Goal: Task Accomplishment & Management: Use online tool/utility

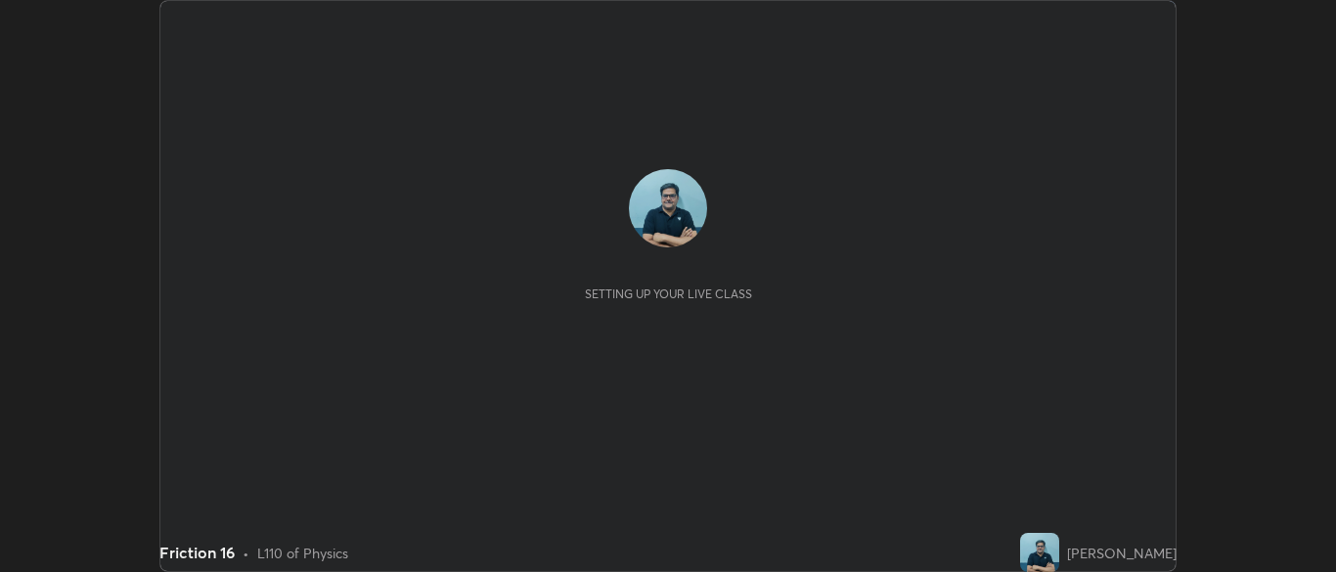
scroll to position [572, 1336]
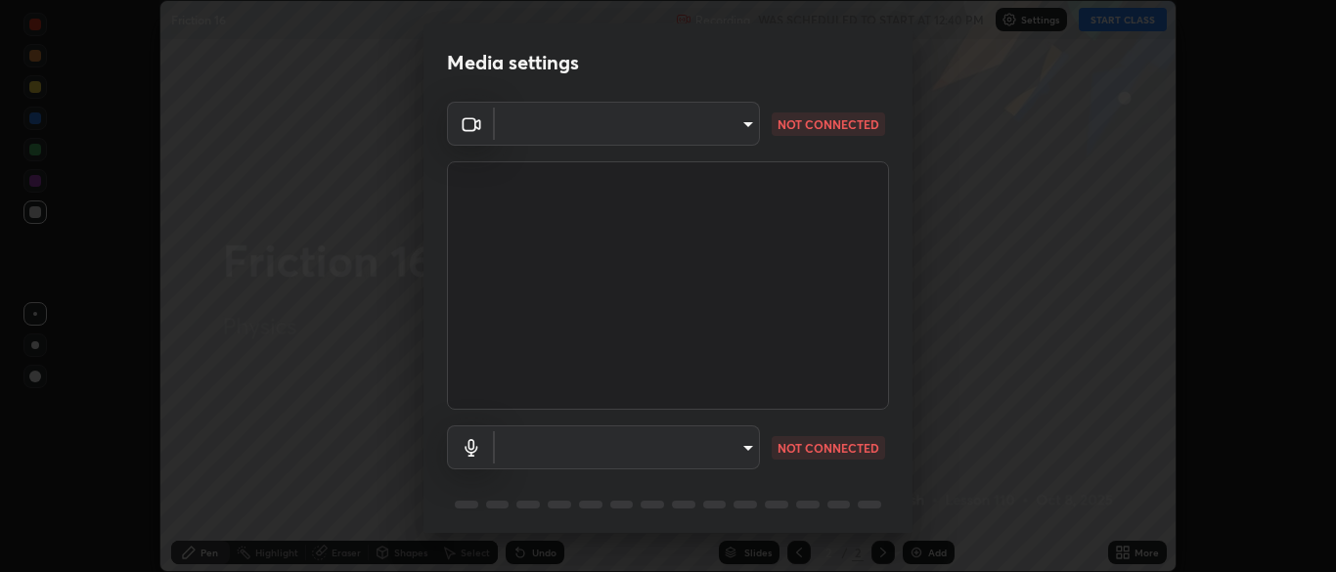
type input "ad6db9ec64aa91bb9d367053e8f3ae0092521a506c05523ccadca3fd020023ed"
type input "7b80235b4ebd2cfdcd00bebac1f1d889fd1e5e45b60eb60e9d309105b6515a8e"
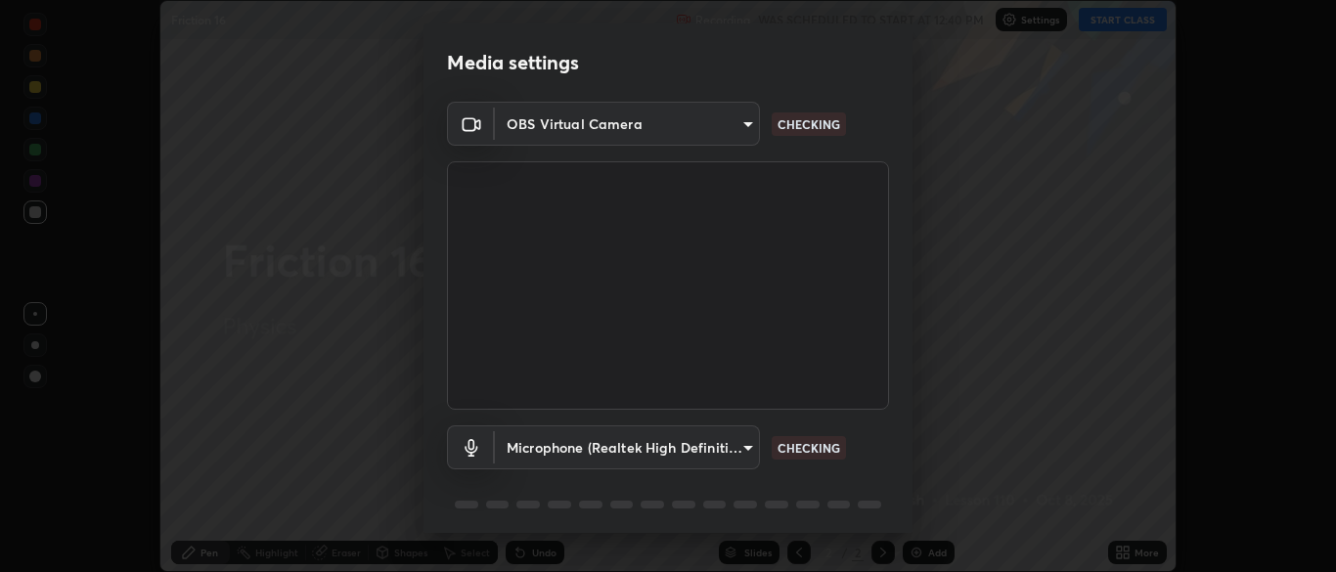
scroll to position [34, 0]
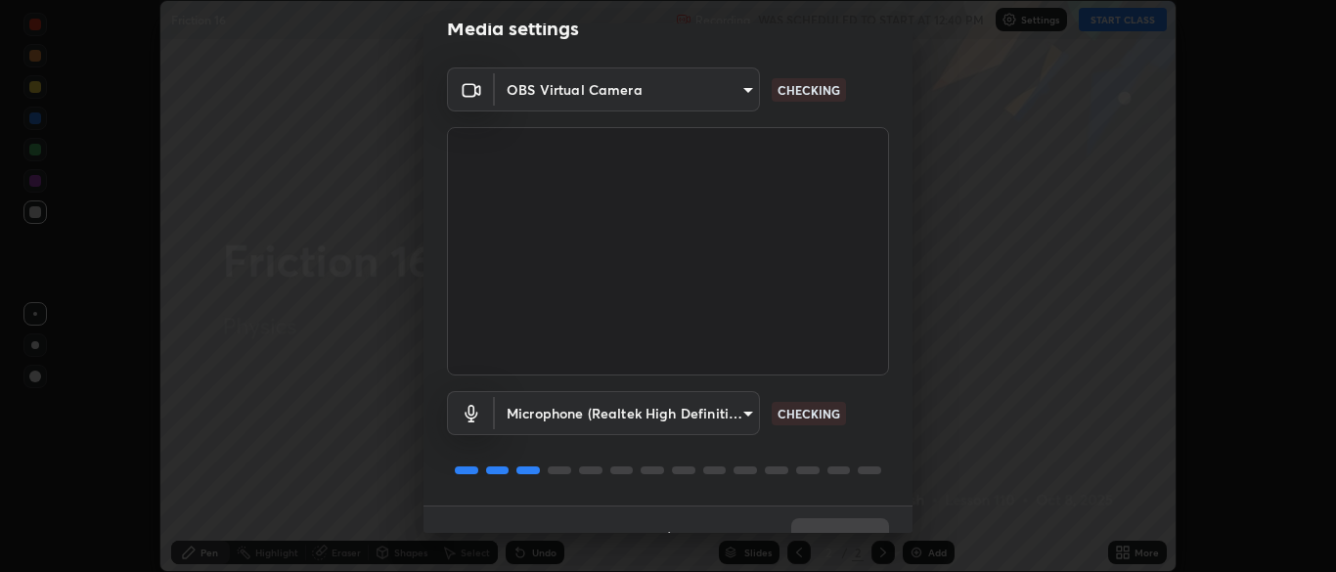
click at [888, 394] on div "OBS Virtual Camera ad6db9ec64aa91bb9d367053e8f3ae0092521a506c05523ccadca3fd0200…" at bounding box center [668, 287] width 489 height 438
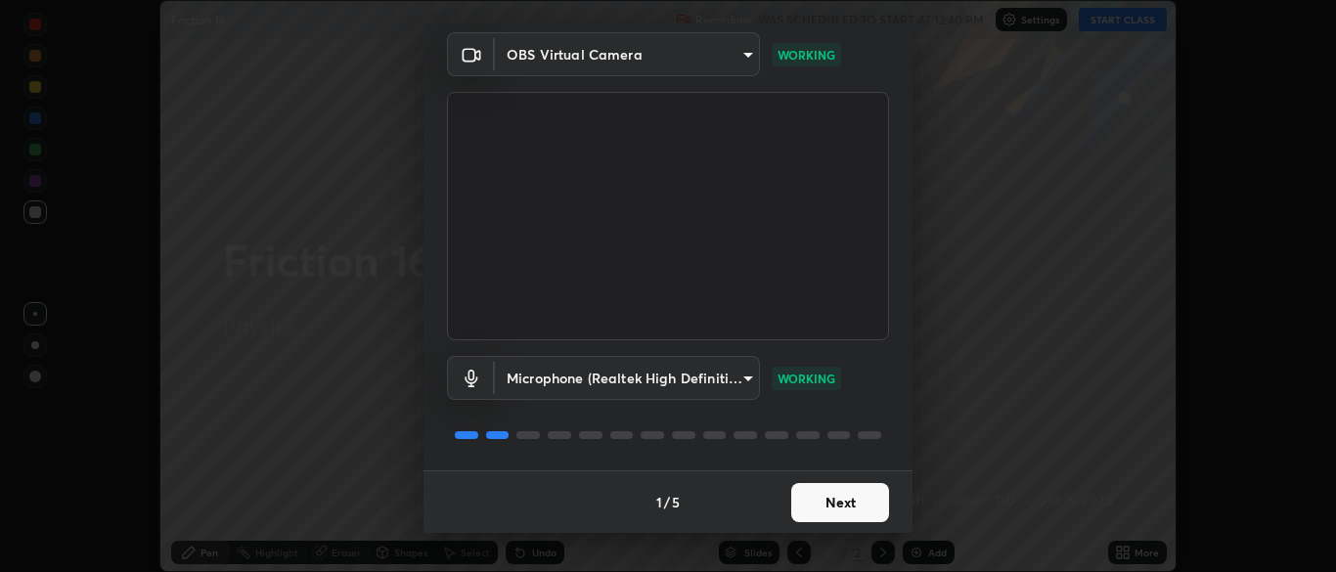
click at [833, 514] on button "Next" at bounding box center [841, 502] width 98 height 39
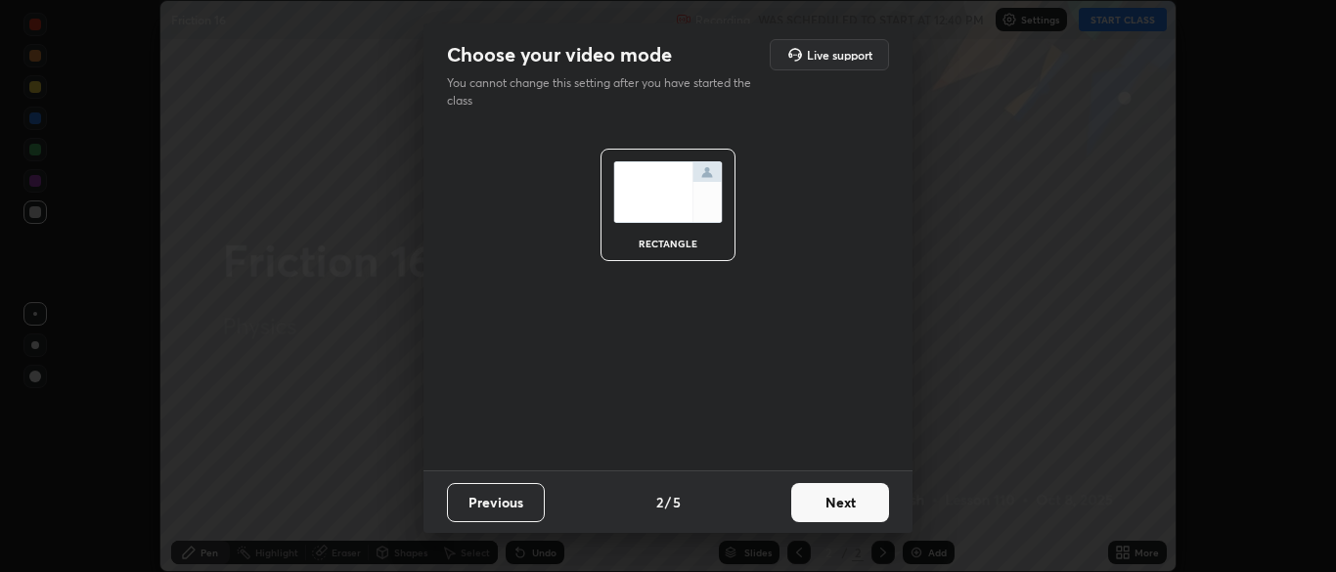
scroll to position [0, 0]
click at [842, 510] on button "Next" at bounding box center [841, 502] width 98 height 39
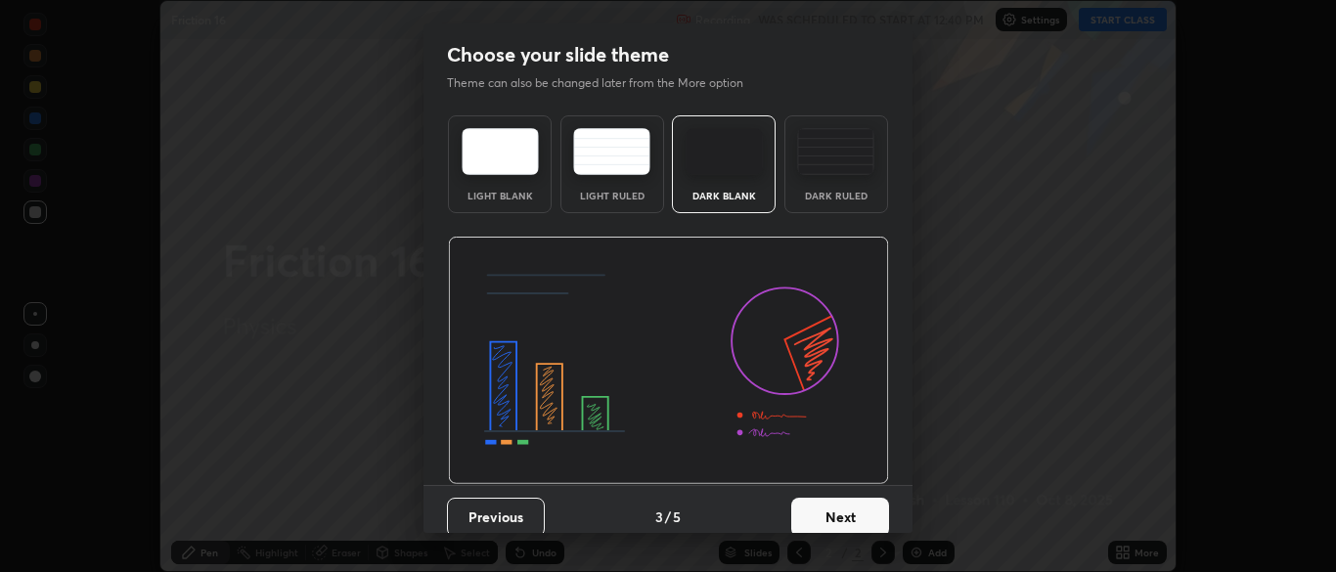
click at [839, 511] on button "Next" at bounding box center [841, 517] width 98 height 39
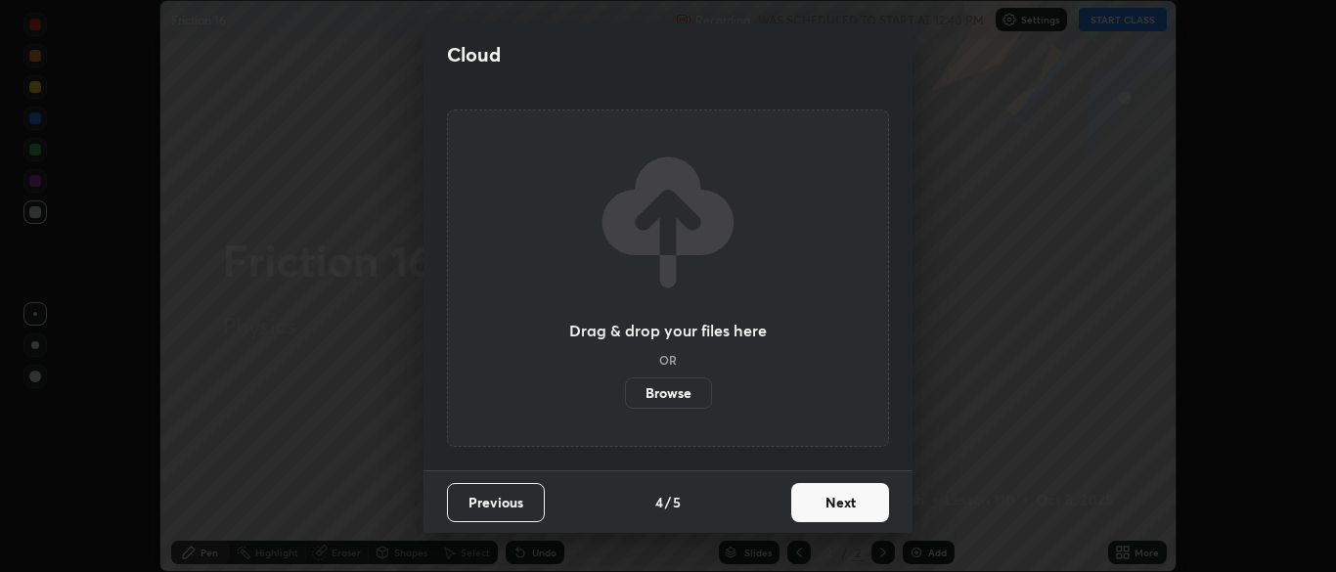
click at [838, 510] on button "Next" at bounding box center [841, 502] width 98 height 39
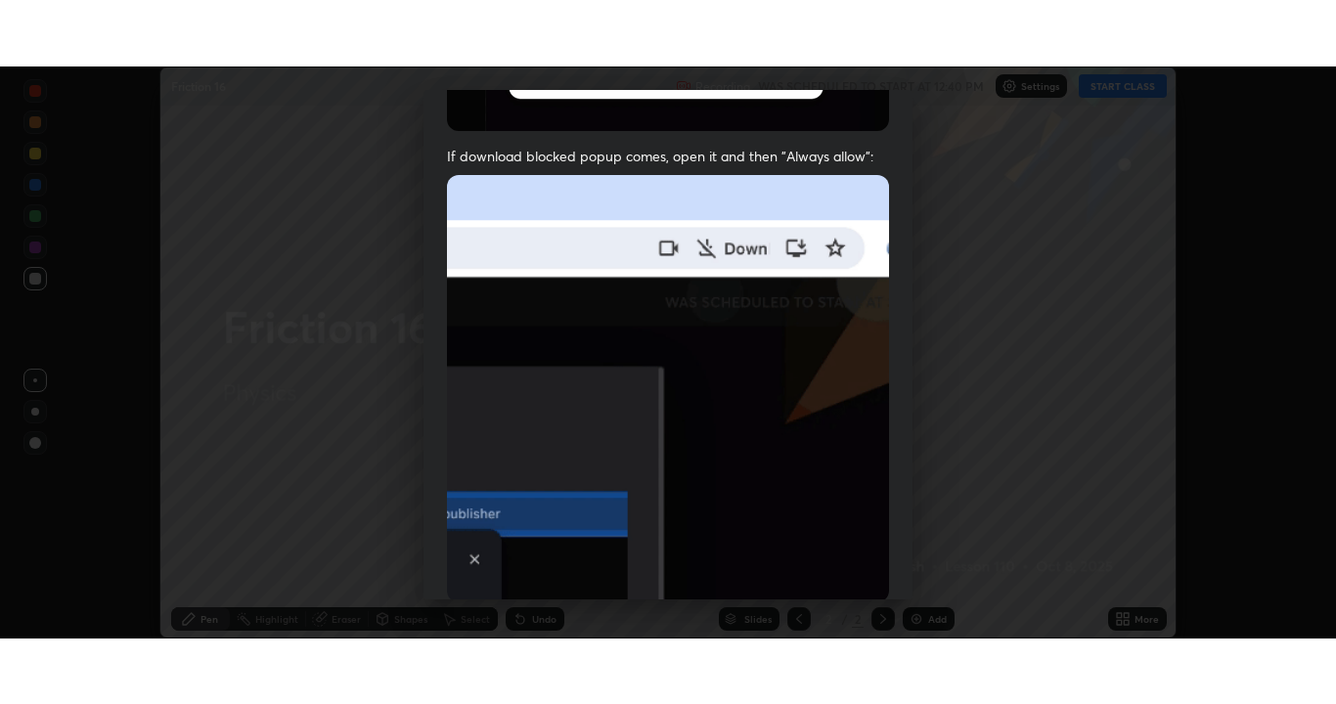
scroll to position [469, 0]
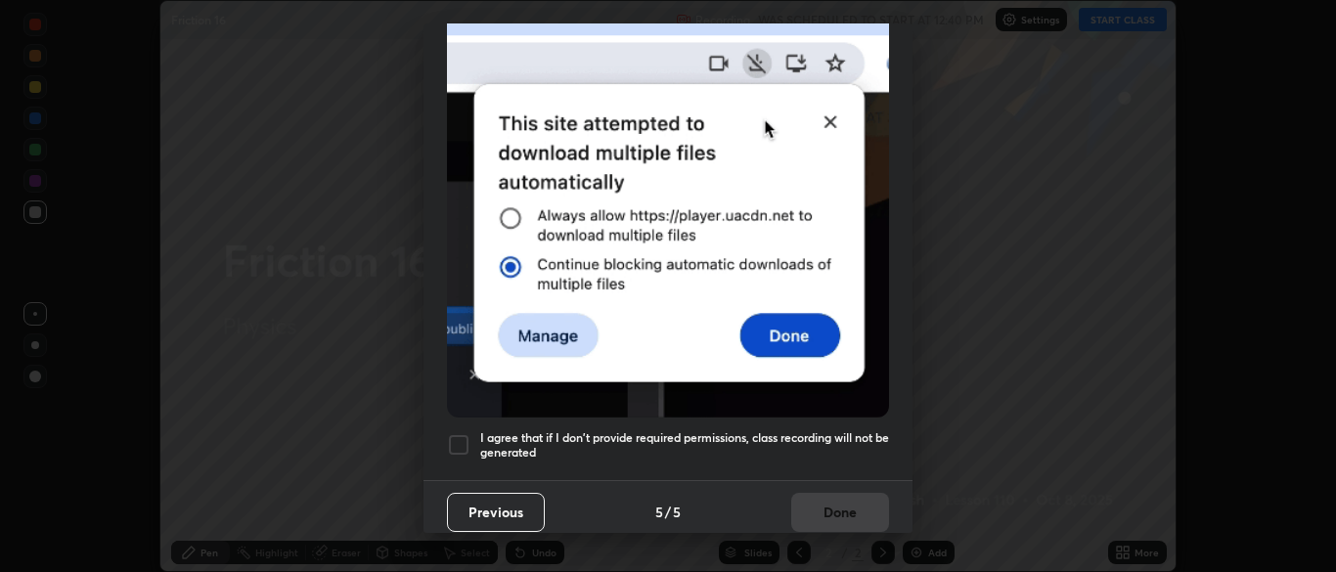
click at [458, 434] on div at bounding box center [458, 444] width 23 height 23
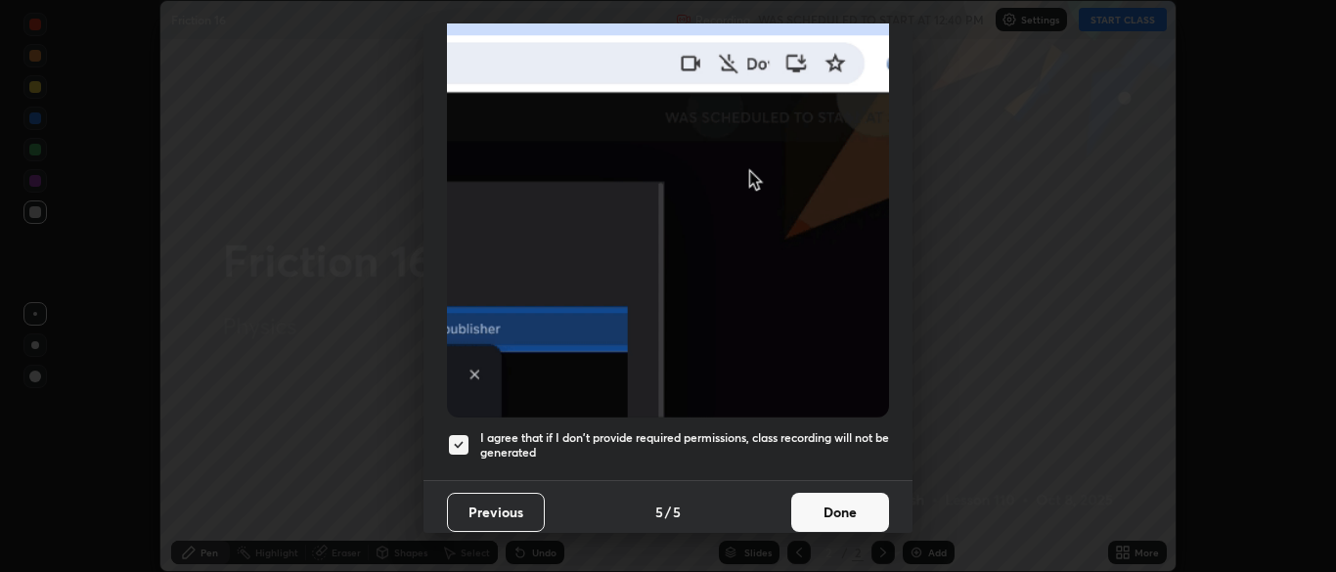
click at [836, 503] on button "Done" at bounding box center [841, 512] width 98 height 39
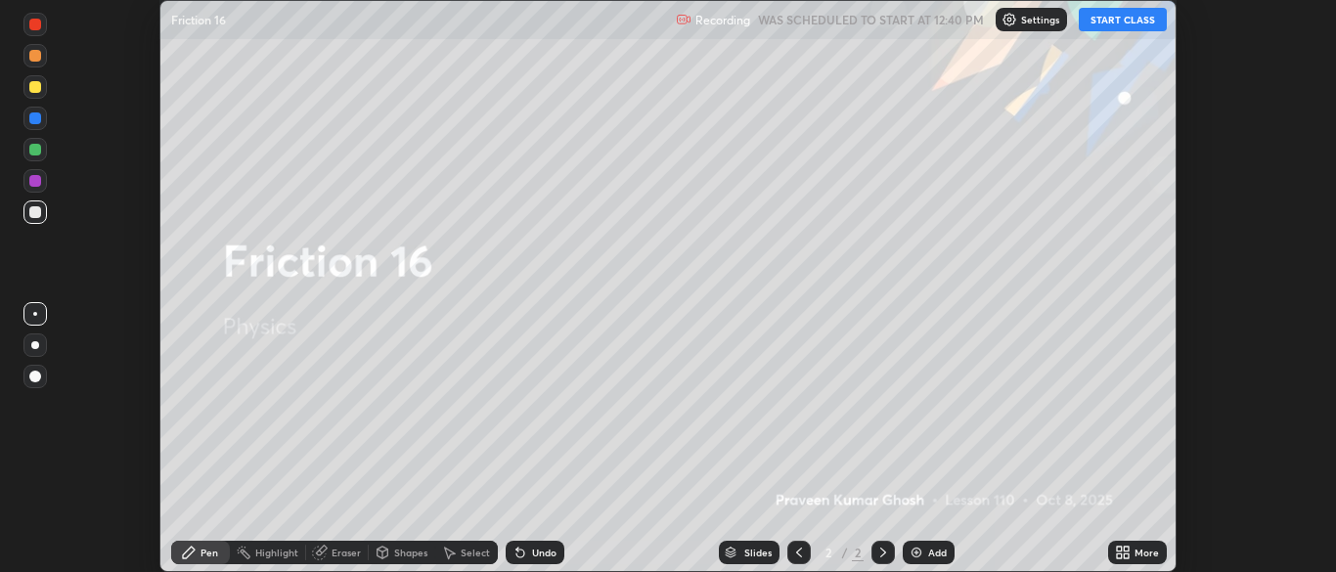
click at [1123, 24] on button "START CLASS" at bounding box center [1123, 19] width 88 height 23
click at [1146, 556] on div "More" at bounding box center [1147, 553] width 24 height 10
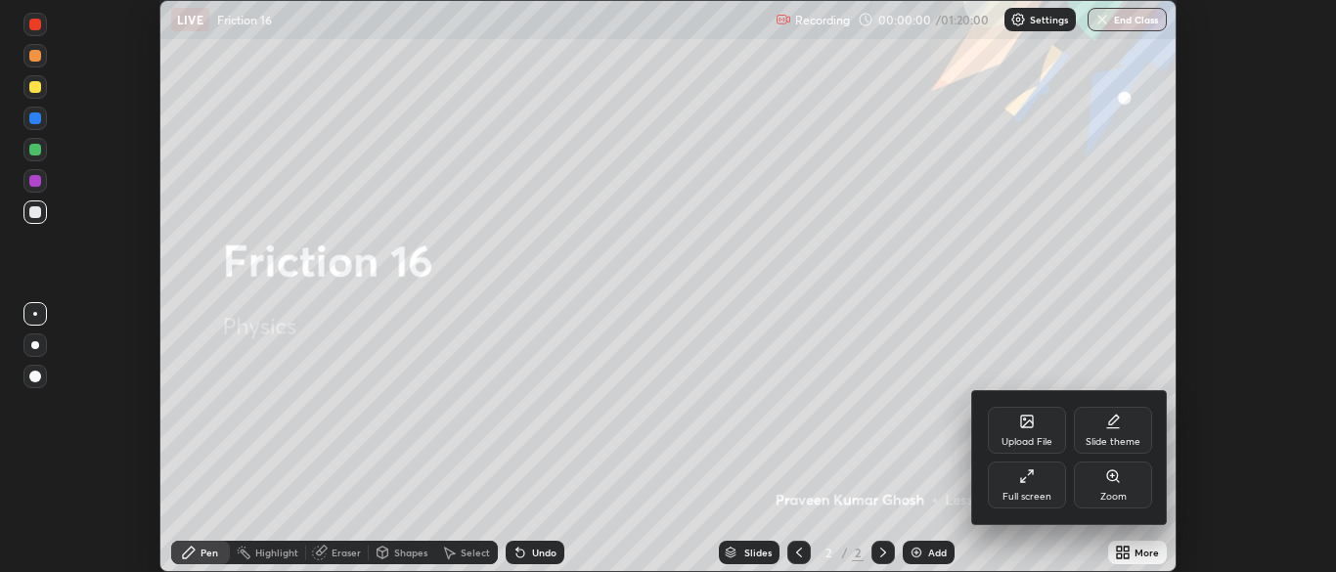
click at [1022, 485] on div "Full screen" at bounding box center [1027, 485] width 78 height 47
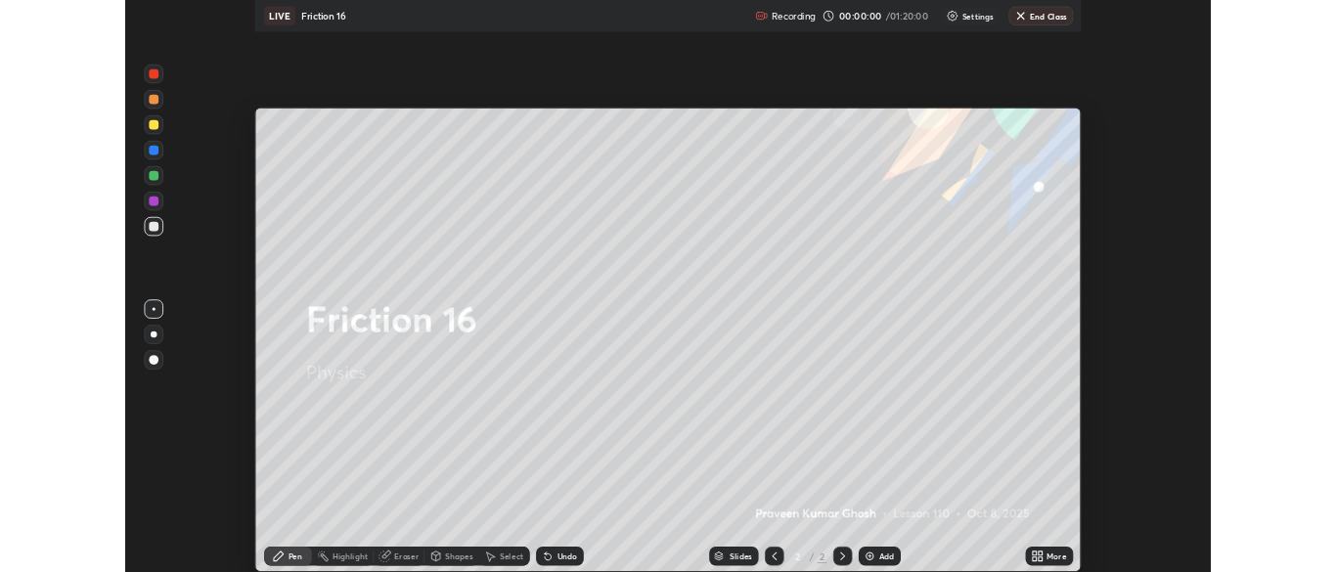
scroll to position [704, 1336]
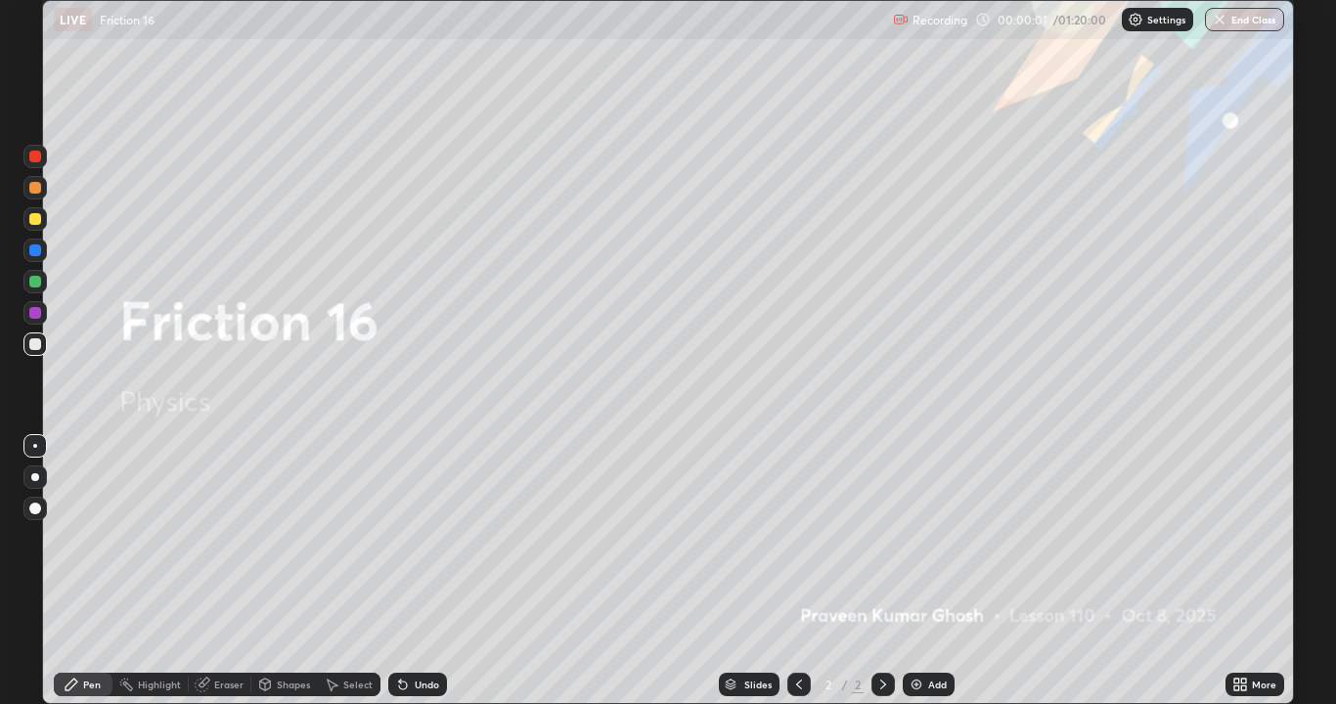
click at [933, 571] on div "Add" at bounding box center [929, 684] width 52 height 23
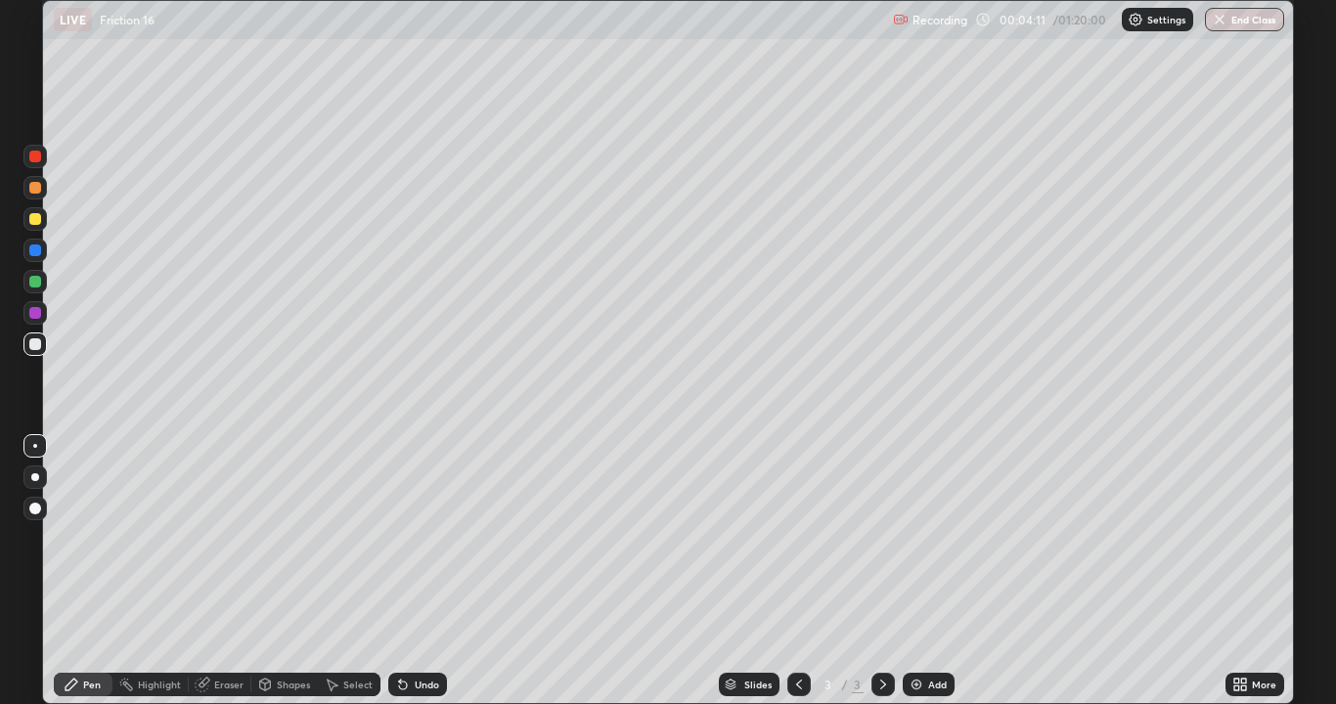
click at [359, 571] on div "Select" at bounding box center [357, 685] width 29 height 10
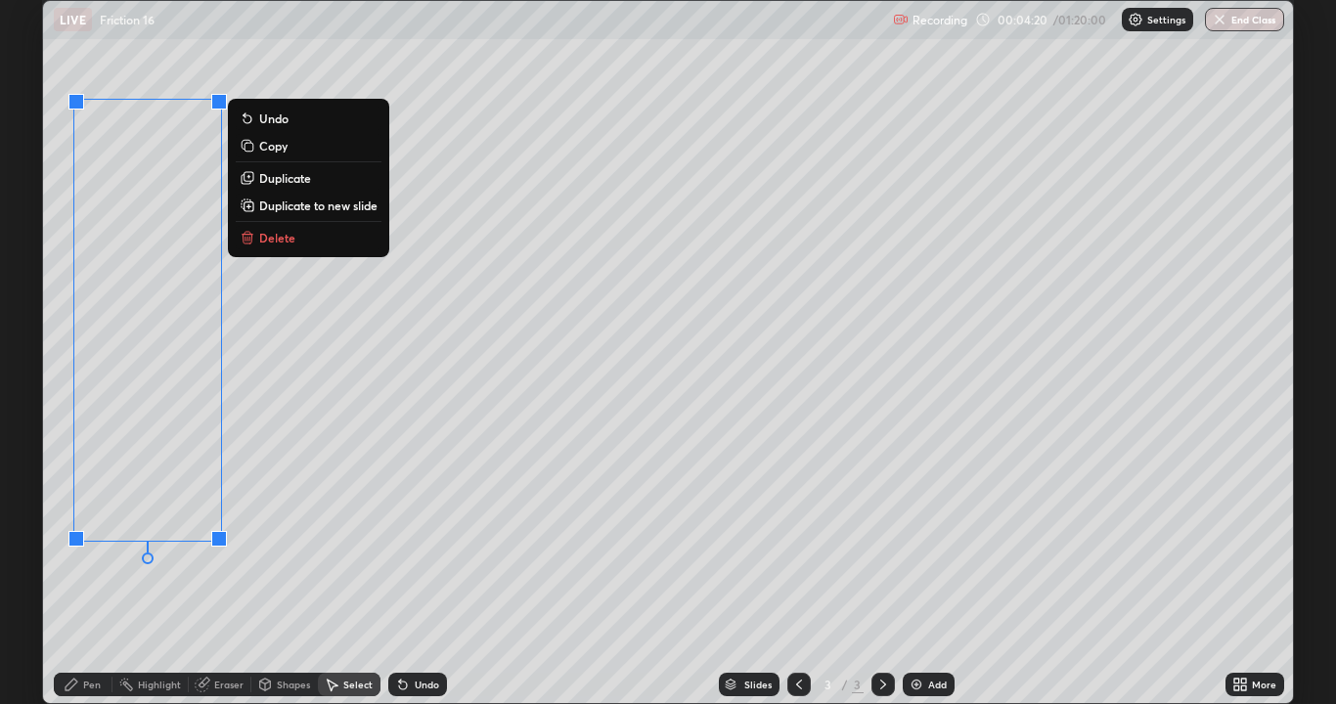
click at [285, 149] on p "Copy" at bounding box center [273, 146] width 28 height 16
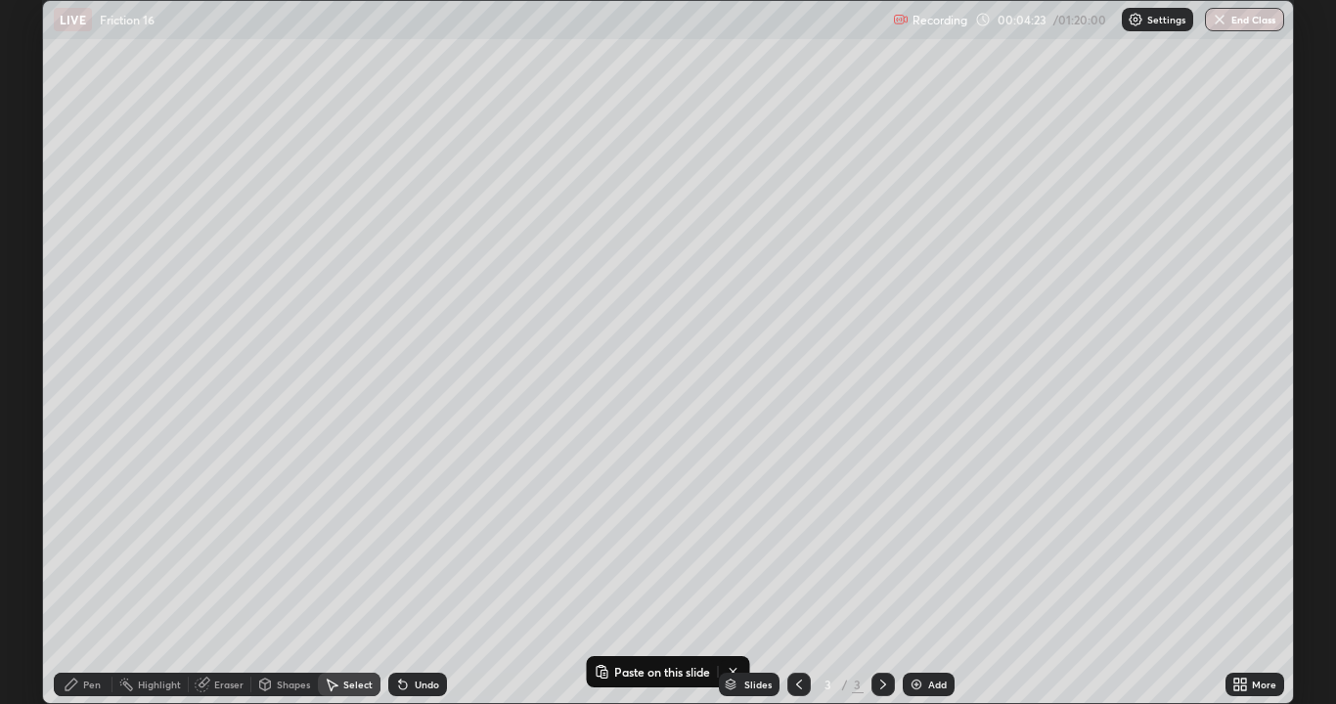
click at [94, 571] on div "Pen" at bounding box center [92, 685] width 18 height 10
click at [227, 571] on div "Eraser" at bounding box center [228, 685] width 29 height 10
click at [84, 571] on div "Pen" at bounding box center [92, 685] width 18 height 10
click at [428, 571] on div "Undo" at bounding box center [427, 685] width 24 height 10
click at [423, 571] on div "Undo" at bounding box center [427, 685] width 24 height 10
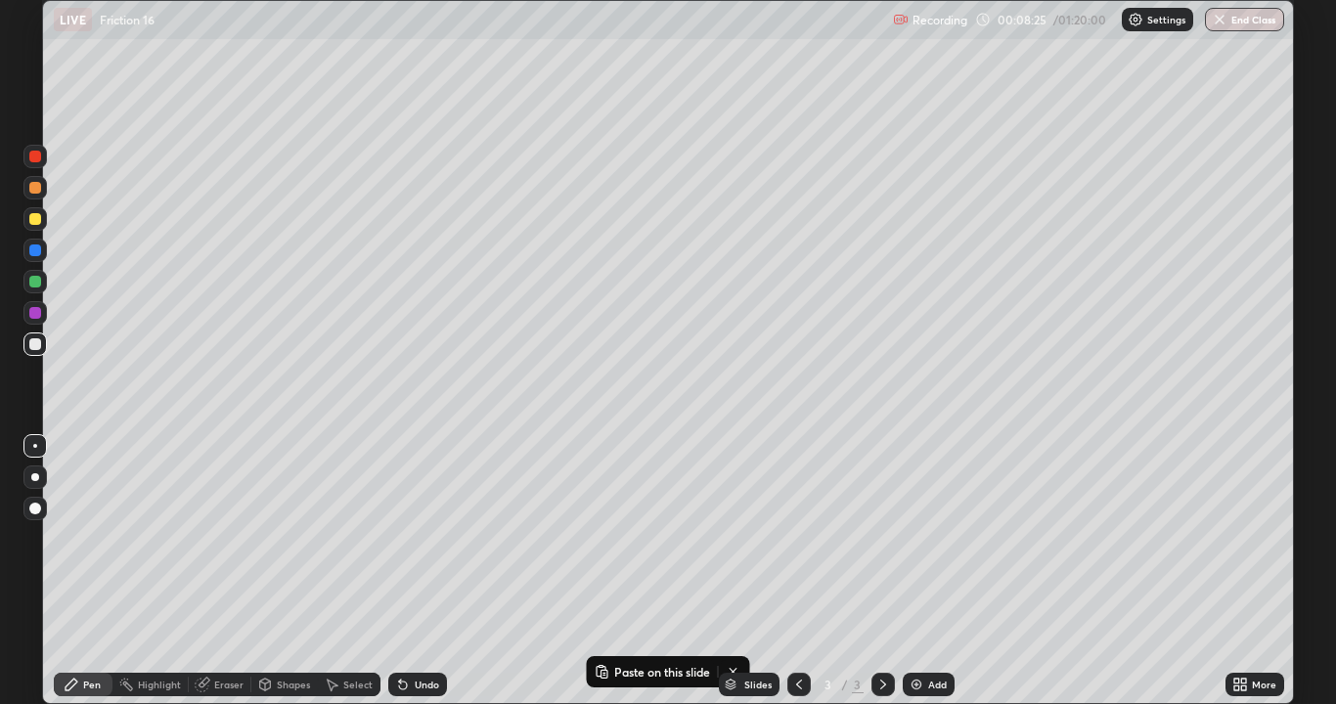
click at [930, 571] on div "Add" at bounding box center [937, 685] width 19 height 10
click at [52, 571] on div "Erase all" at bounding box center [35, 352] width 47 height 626
click at [940, 571] on div "Add" at bounding box center [937, 685] width 19 height 10
click at [355, 571] on div "Select" at bounding box center [357, 685] width 29 height 10
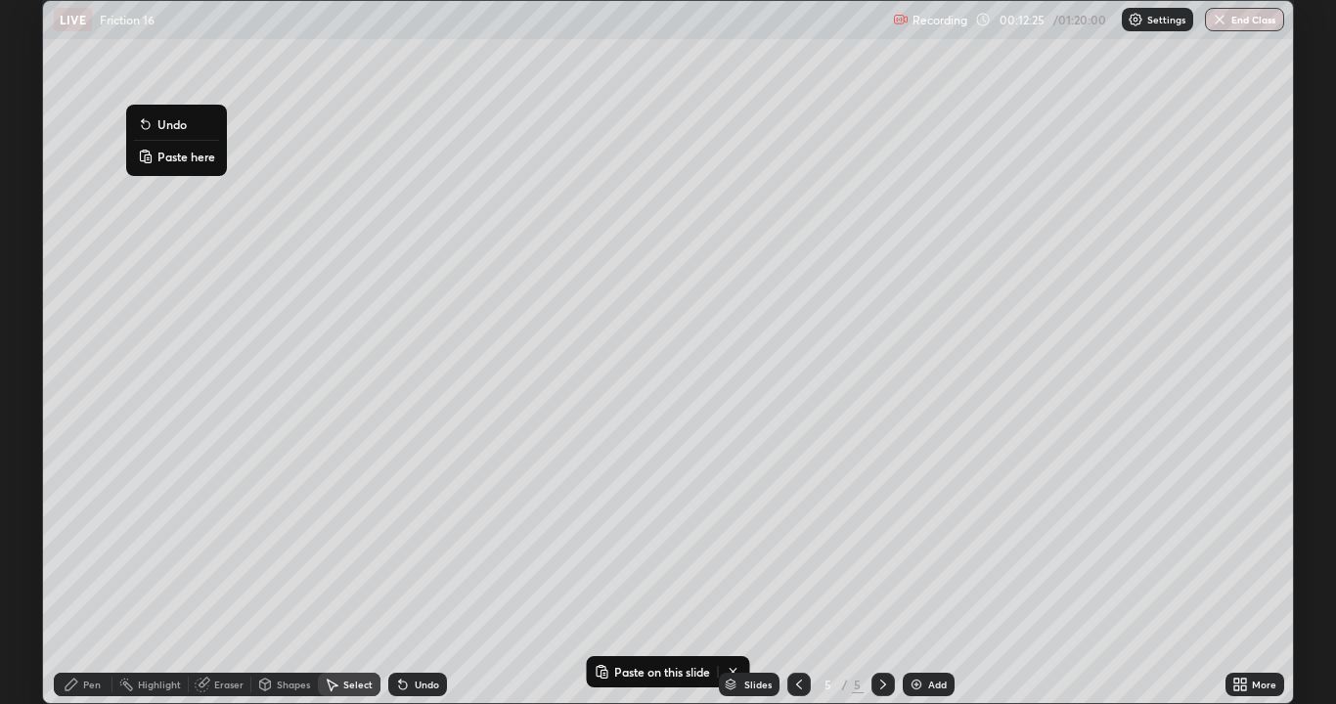
click at [175, 163] on p "Paste here" at bounding box center [187, 157] width 58 height 16
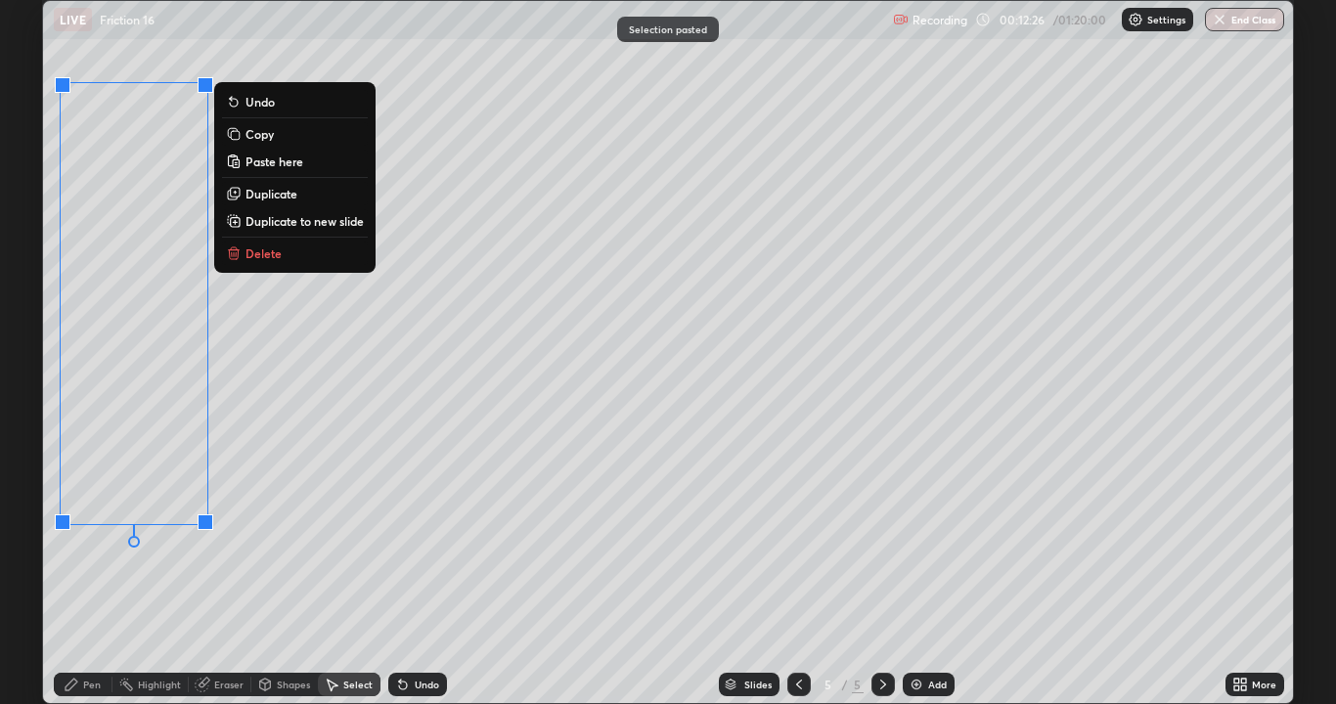
click at [273, 338] on div "0 ° Undo Copy Paste here Duplicate Duplicate to new slide Delete" at bounding box center [668, 352] width 1250 height 702
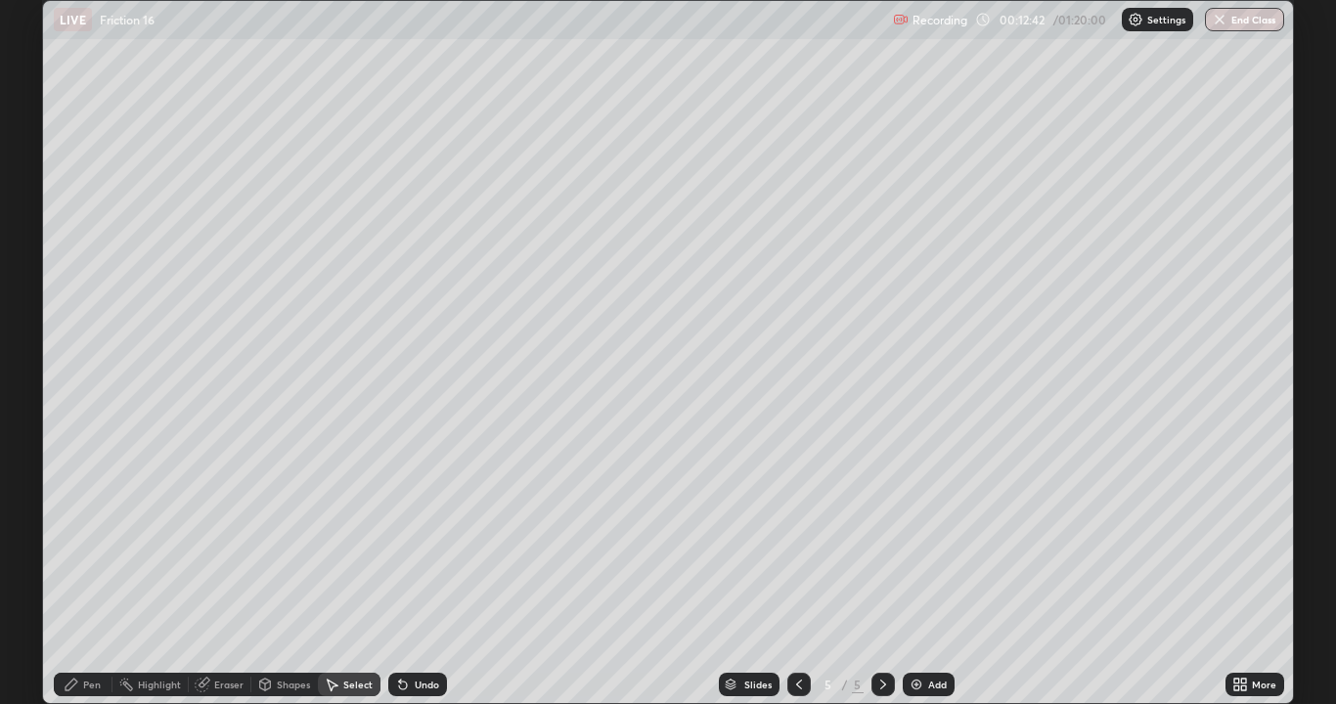
click at [458, 149] on div "0 ° Undo Copy Paste here Duplicate Duplicate to new slide Delete" at bounding box center [668, 352] width 1250 height 702
click at [90, 571] on div "Pen" at bounding box center [92, 685] width 18 height 10
click at [232, 571] on div "Eraser" at bounding box center [228, 685] width 29 height 10
click at [92, 571] on div "Pen" at bounding box center [92, 685] width 18 height 10
click at [936, 571] on div "Add" at bounding box center [937, 685] width 19 height 10
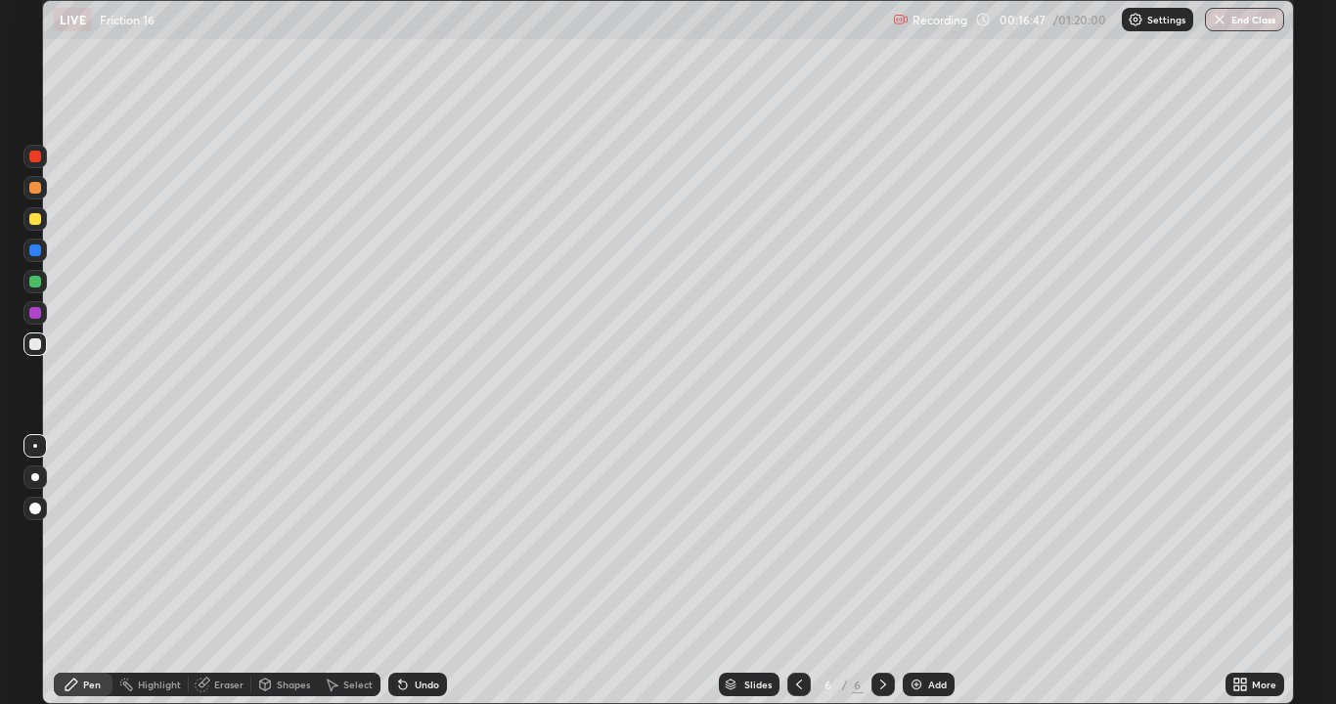
click at [349, 571] on div "Select" at bounding box center [349, 684] width 63 height 23
click at [111, 105] on div "0 ° Undo Copy Paste here Duplicate Duplicate to new slide Delete" at bounding box center [668, 352] width 1250 height 702
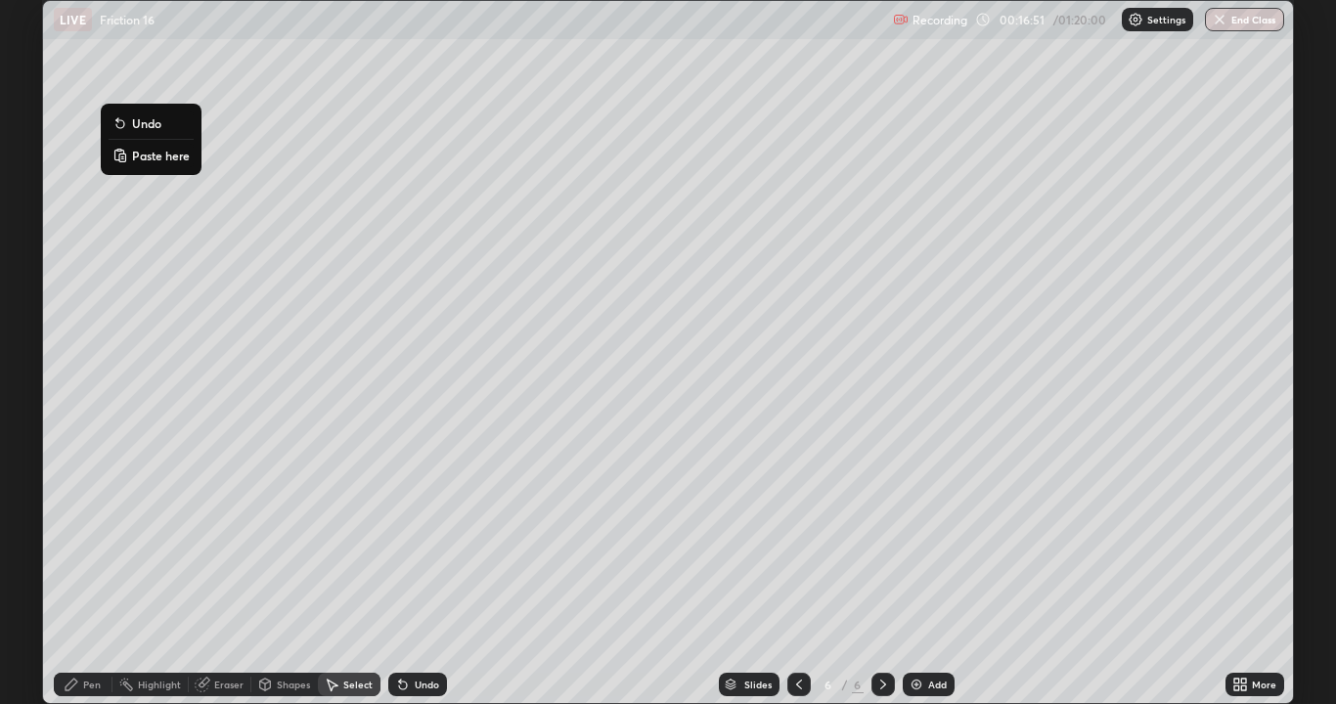
click at [151, 156] on p "Paste here" at bounding box center [161, 156] width 58 height 16
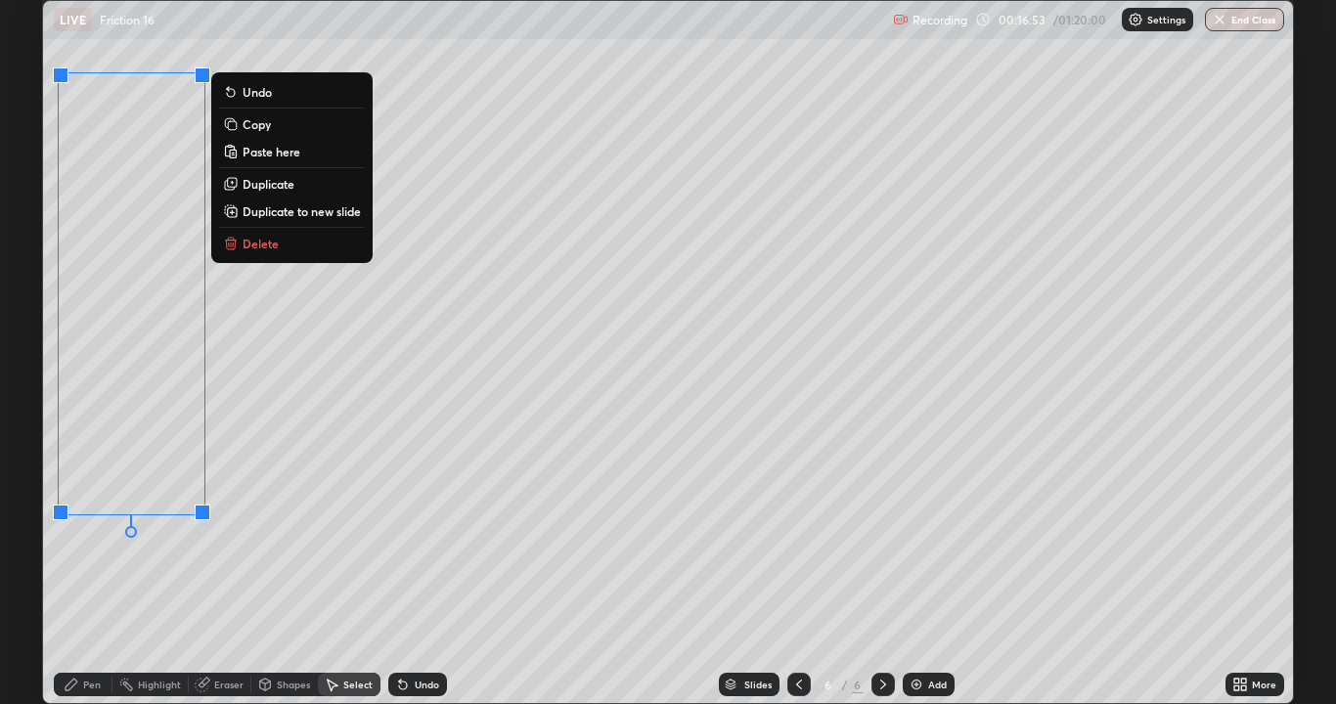
click at [251, 426] on div "0 ° Undo Copy Paste here Duplicate Duplicate to new slide Delete" at bounding box center [668, 352] width 1250 height 702
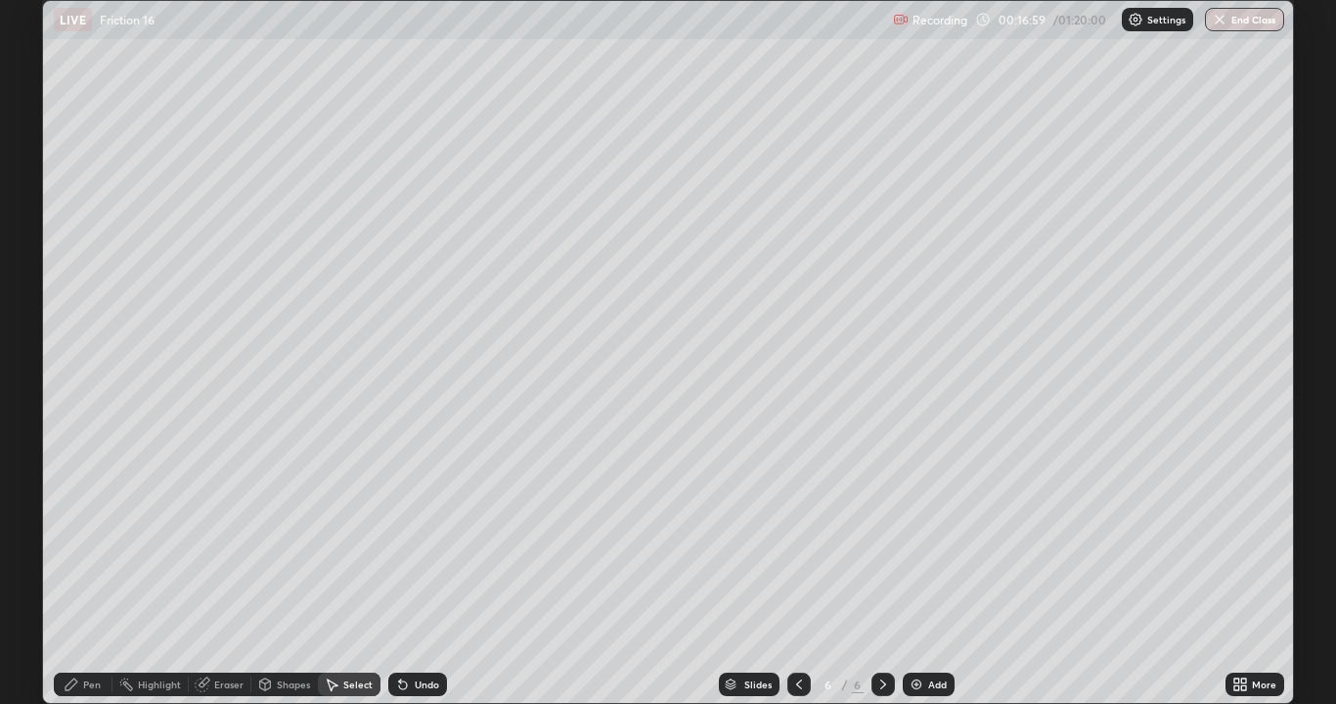
click at [103, 571] on div "Pen" at bounding box center [83, 684] width 59 height 23
click at [423, 571] on div "Undo" at bounding box center [427, 685] width 24 height 10
click at [294, 571] on div "Shapes" at bounding box center [293, 685] width 33 height 10
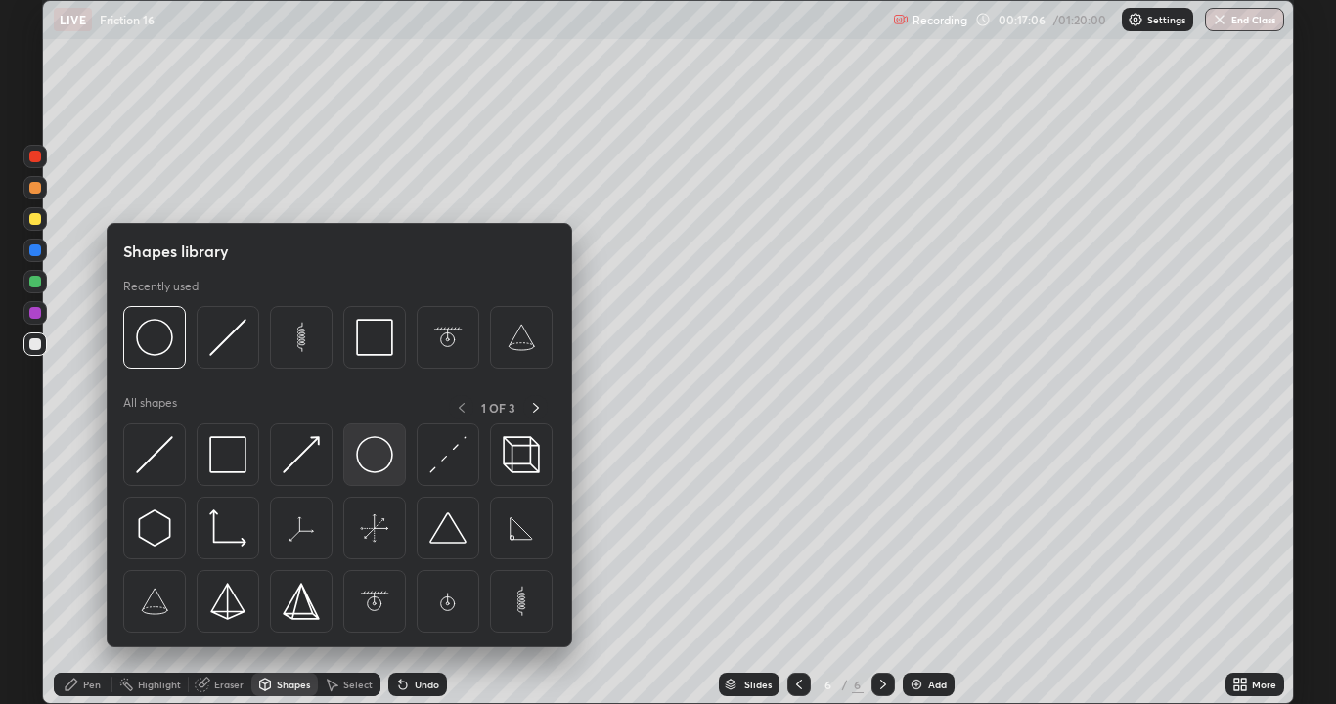
click at [374, 456] on img at bounding box center [374, 454] width 37 height 37
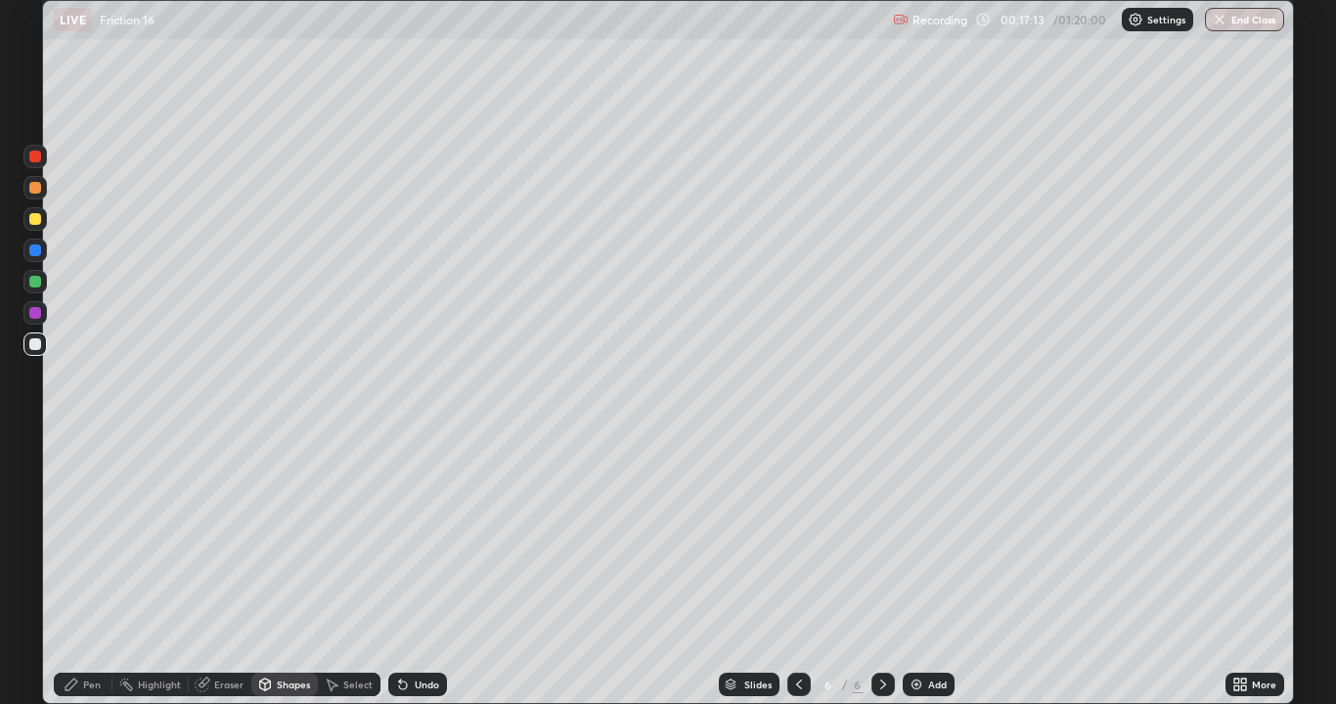
click at [347, 571] on div "Select" at bounding box center [357, 685] width 29 height 10
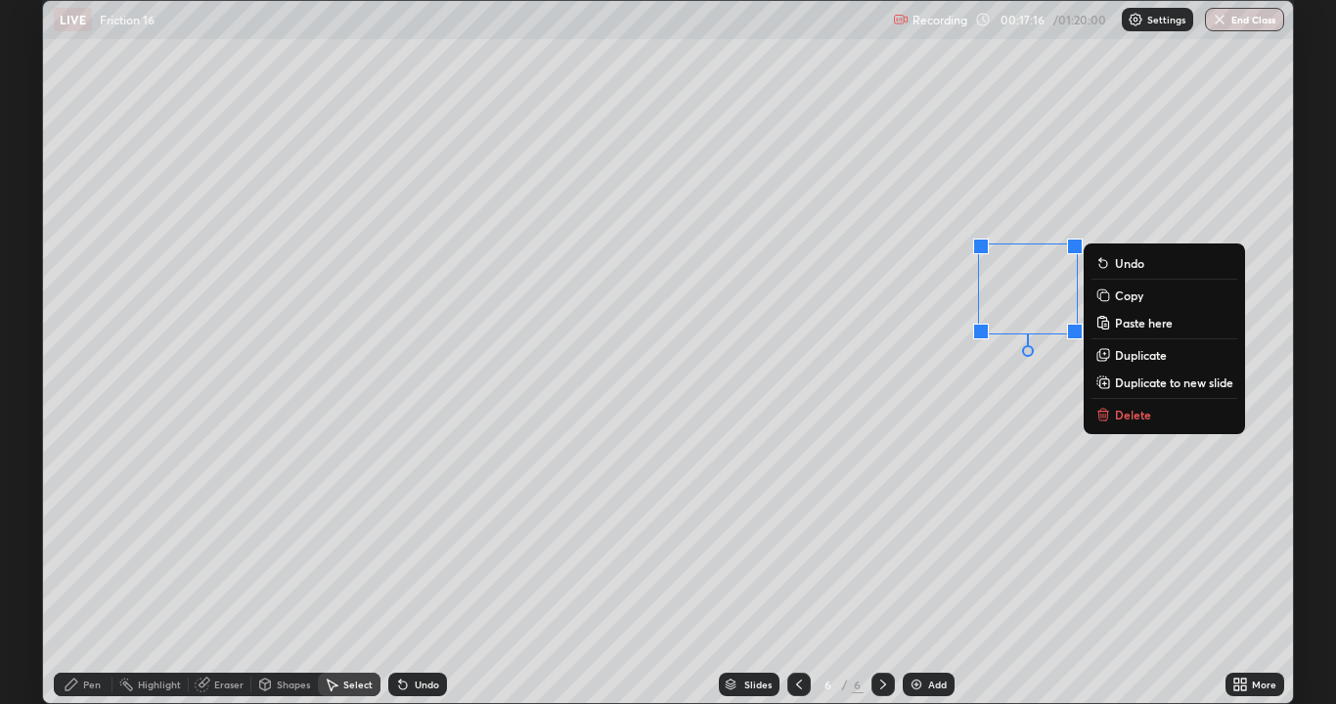
click at [1130, 301] on p "Copy" at bounding box center [1129, 296] width 28 height 16
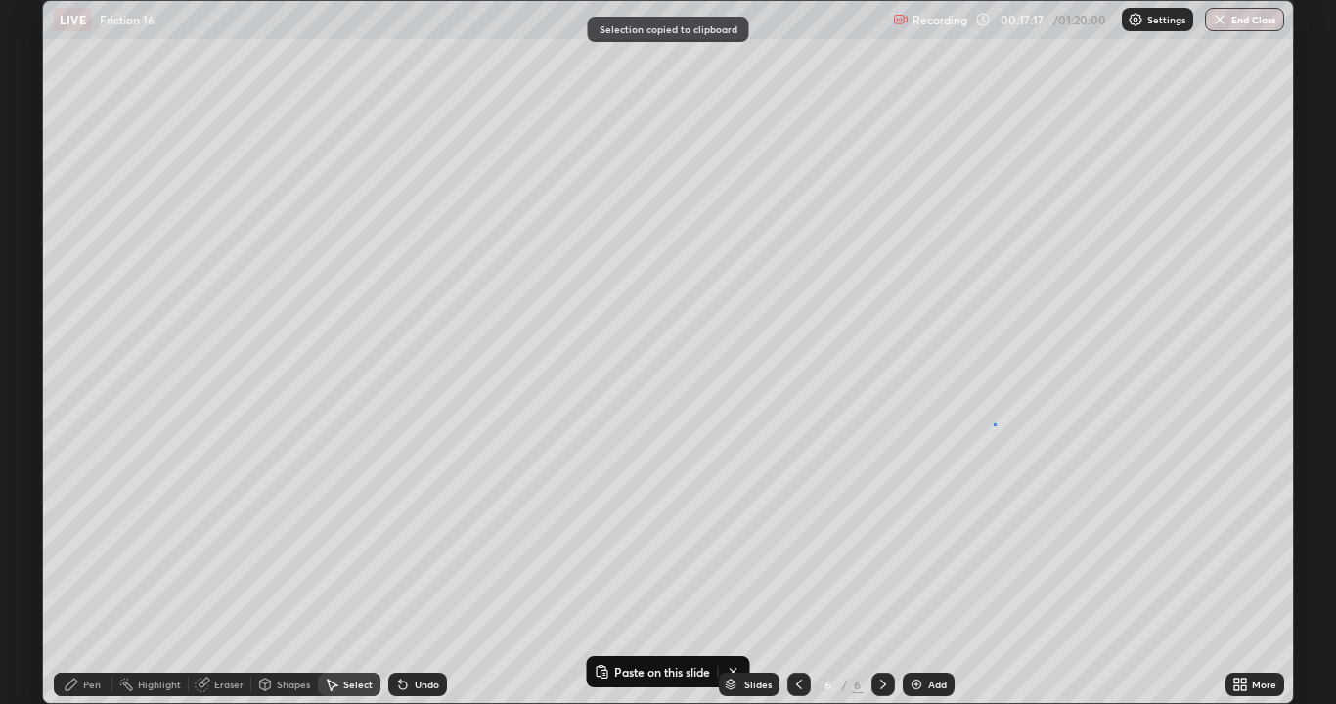
click at [994, 424] on div "0 ° Undo Copy Paste here Duplicate Duplicate to new slide Delete" at bounding box center [668, 352] width 1250 height 702
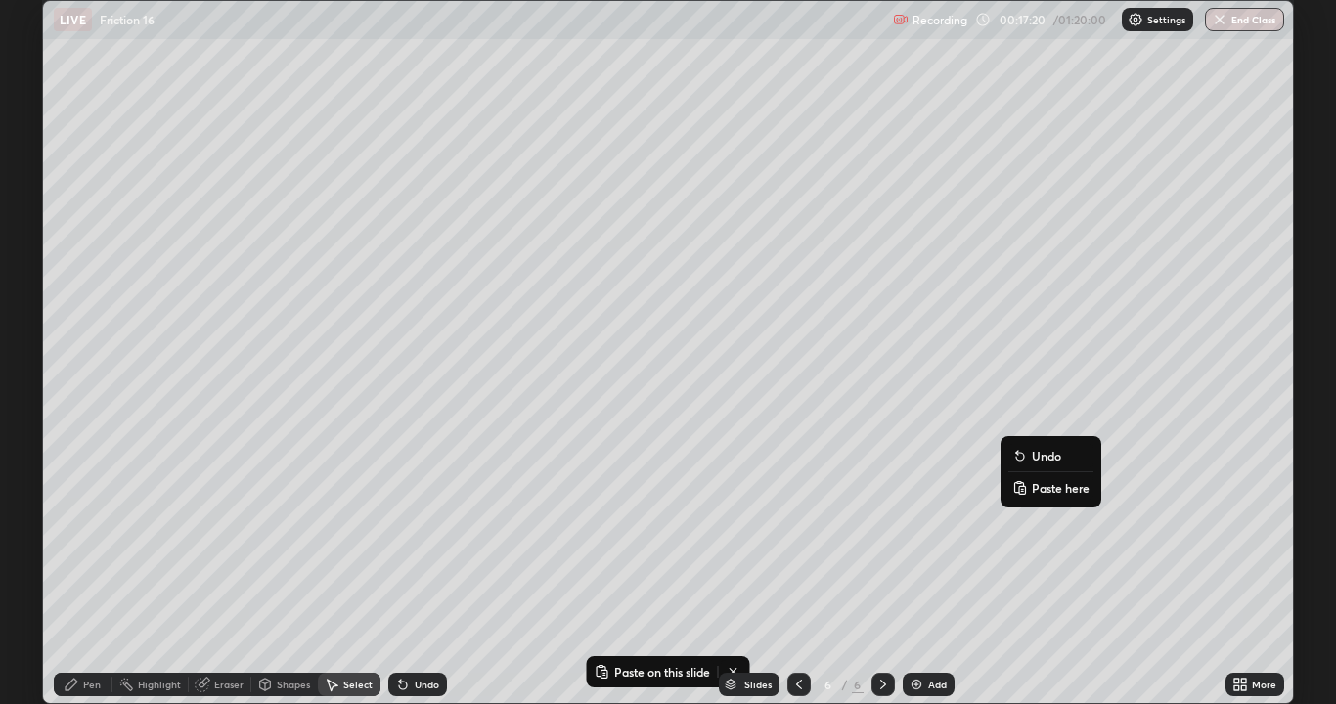
click at [1054, 491] on p "Paste here" at bounding box center [1061, 488] width 58 height 16
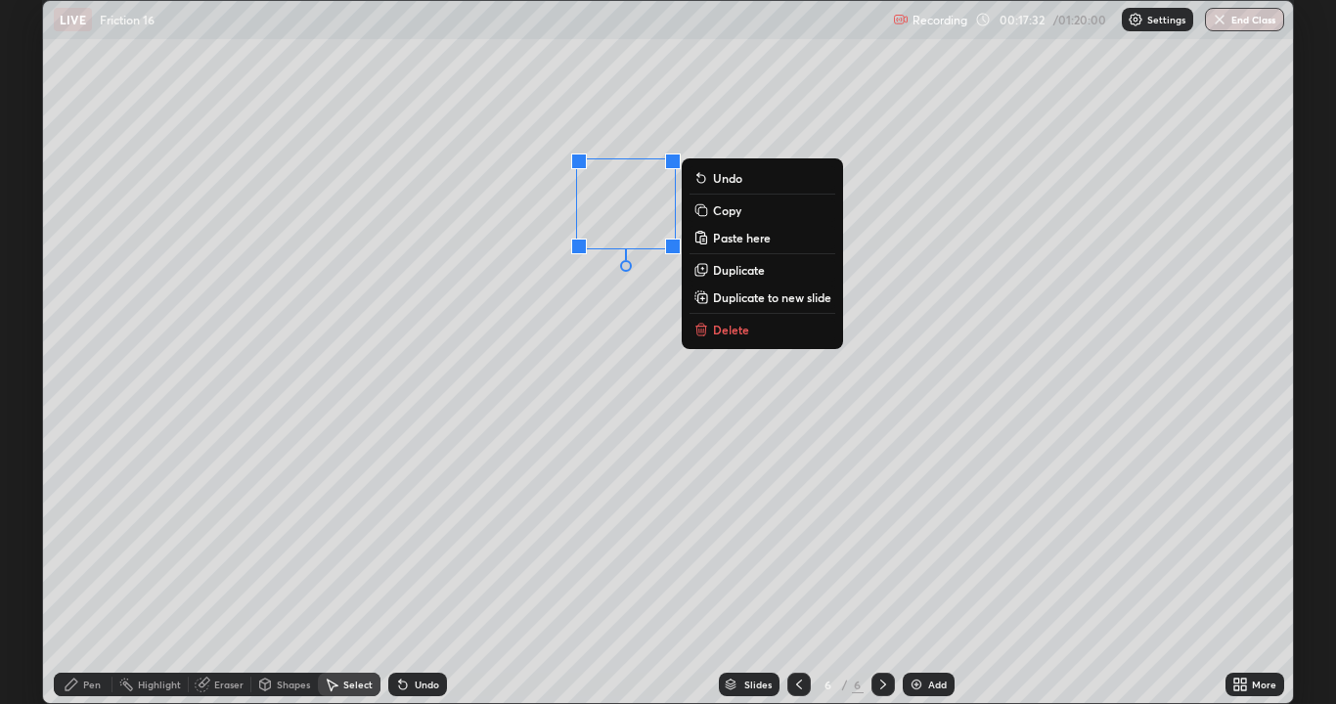
click at [730, 213] on p "Copy" at bounding box center [727, 211] width 28 height 16
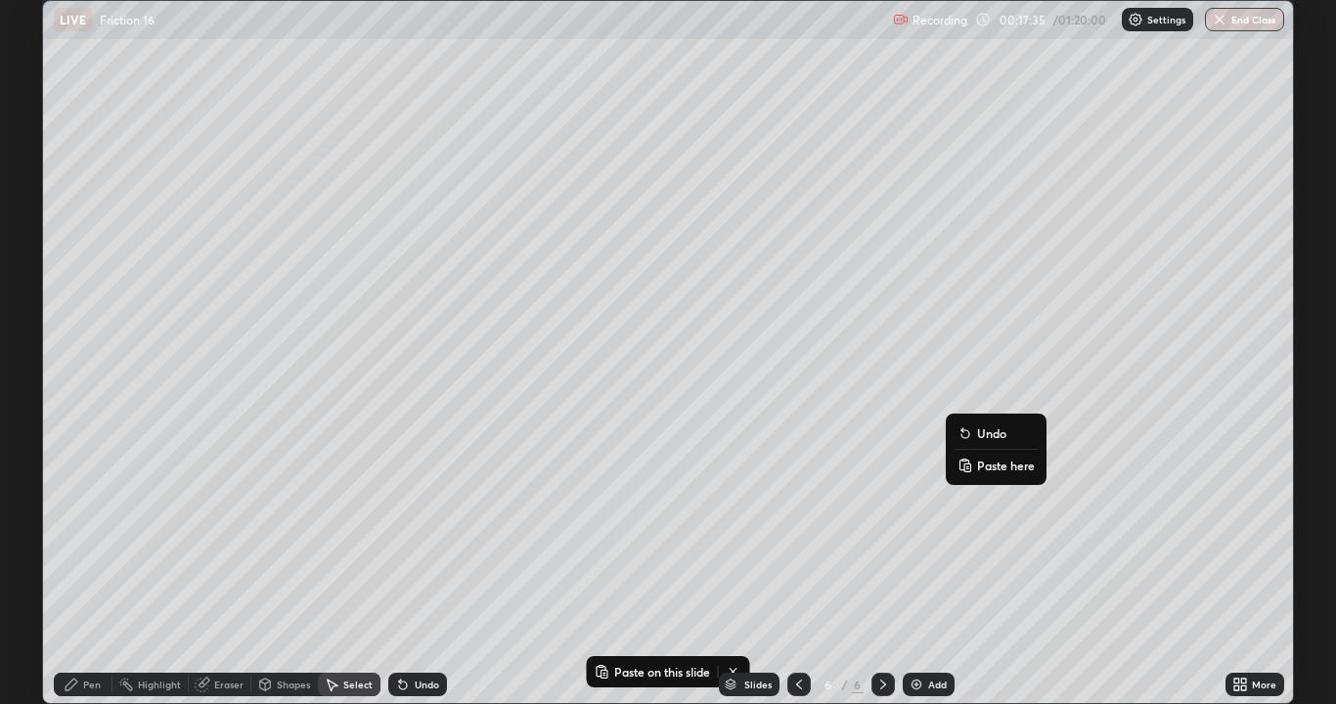
click at [998, 470] on p "Paste here" at bounding box center [1006, 466] width 58 height 16
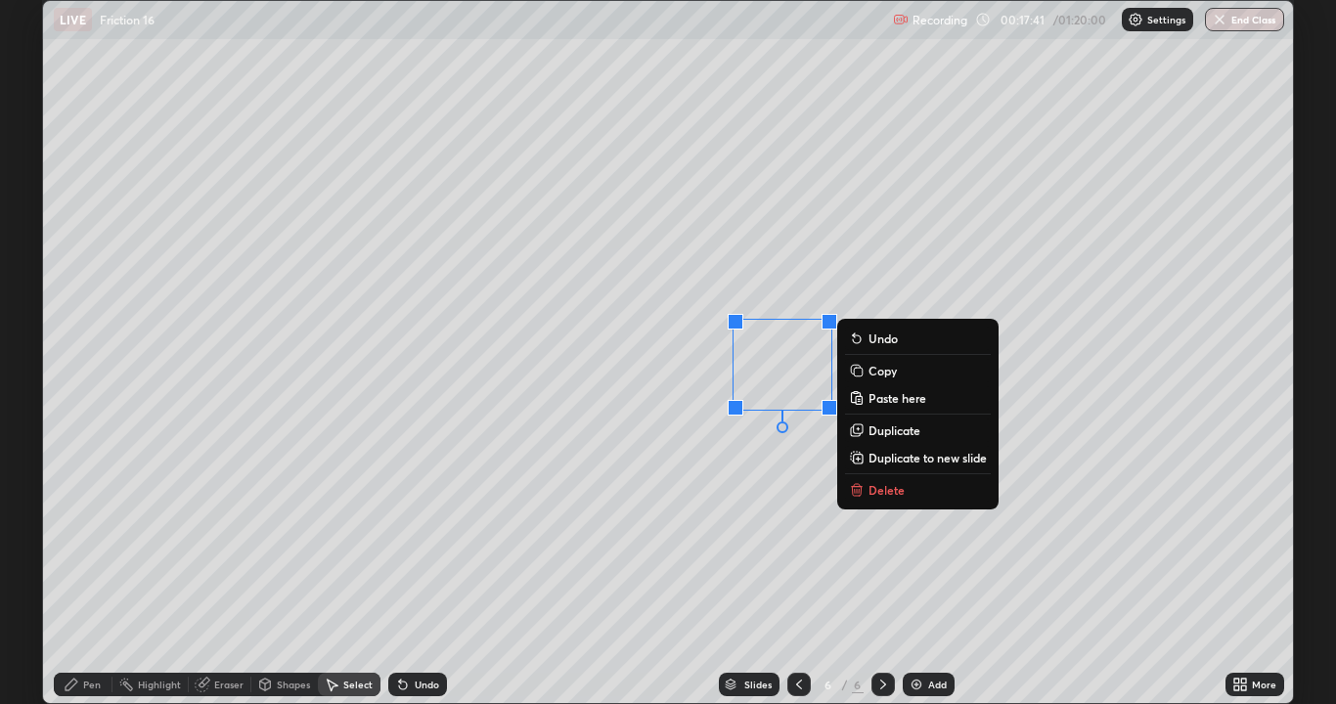
click at [925, 499] on button "Delete" at bounding box center [918, 489] width 146 height 23
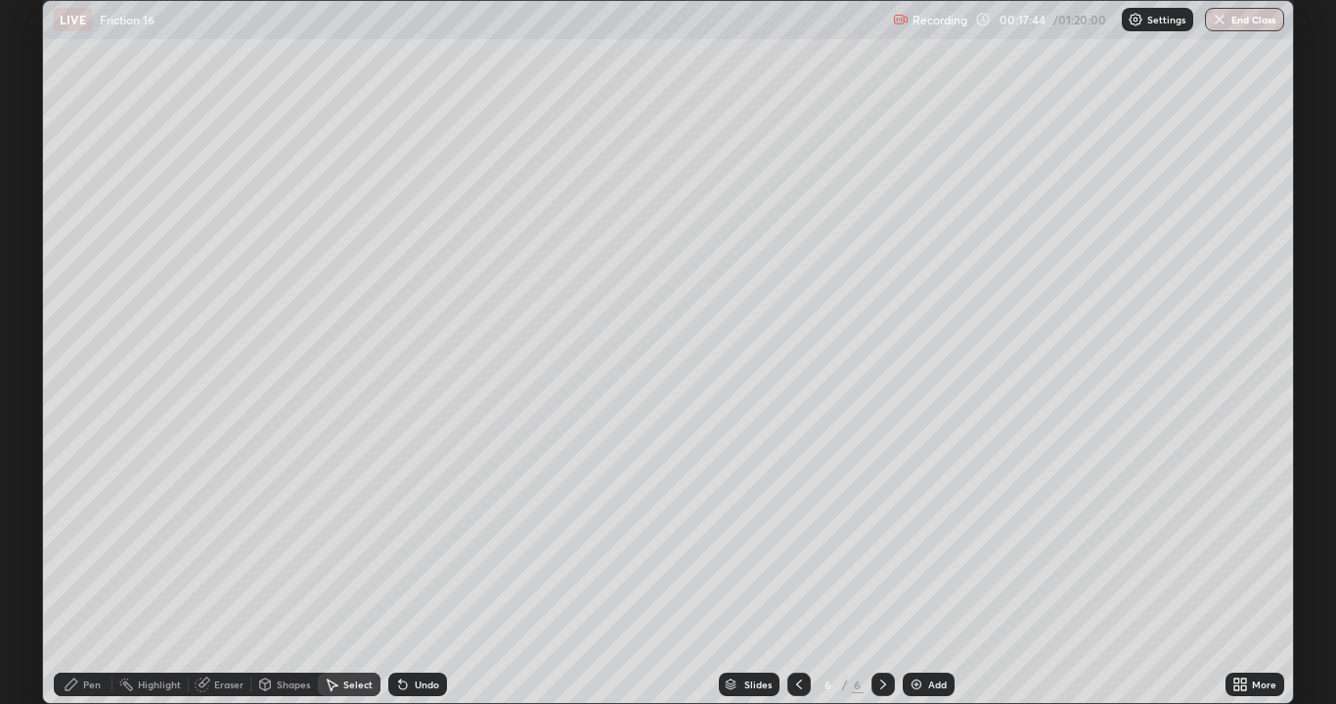
click at [431, 571] on div "Undo" at bounding box center [427, 685] width 24 height 10
click at [95, 571] on div "Pen" at bounding box center [92, 685] width 18 height 10
click at [97, 571] on div "Pen" at bounding box center [92, 685] width 18 height 10
click at [36, 284] on div at bounding box center [35, 282] width 12 height 12
click at [928, 571] on div "Add" at bounding box center [937, 685] width 19 height 10
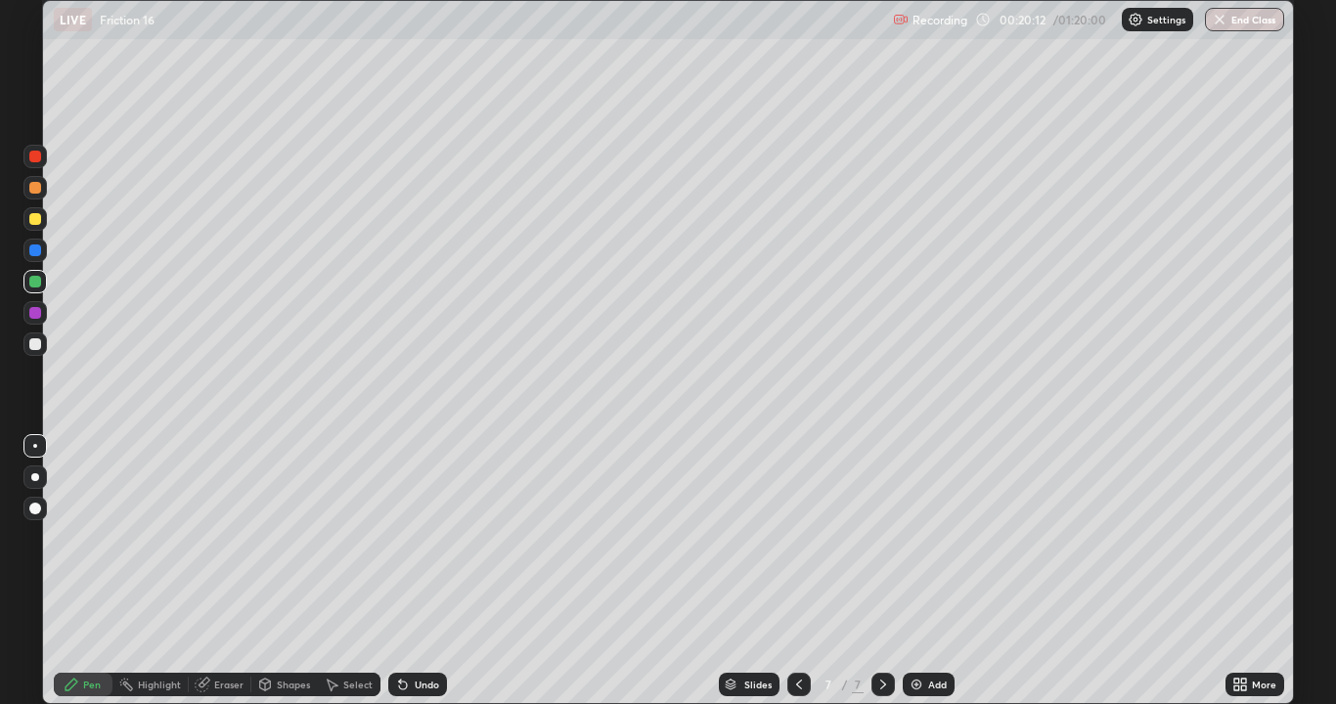
click at [33, 341] on div at bounding box center [35, 345] width 12 height 12
click at [32, 276] on div at bounding box center [35, 282] width 12 height 12
click at [939, 571] on div "Add" at bounding box center [937, 685] width 19 height 10
click at [364, 571] on div "Select" at bounding box center [357, 685] width 29 height 10
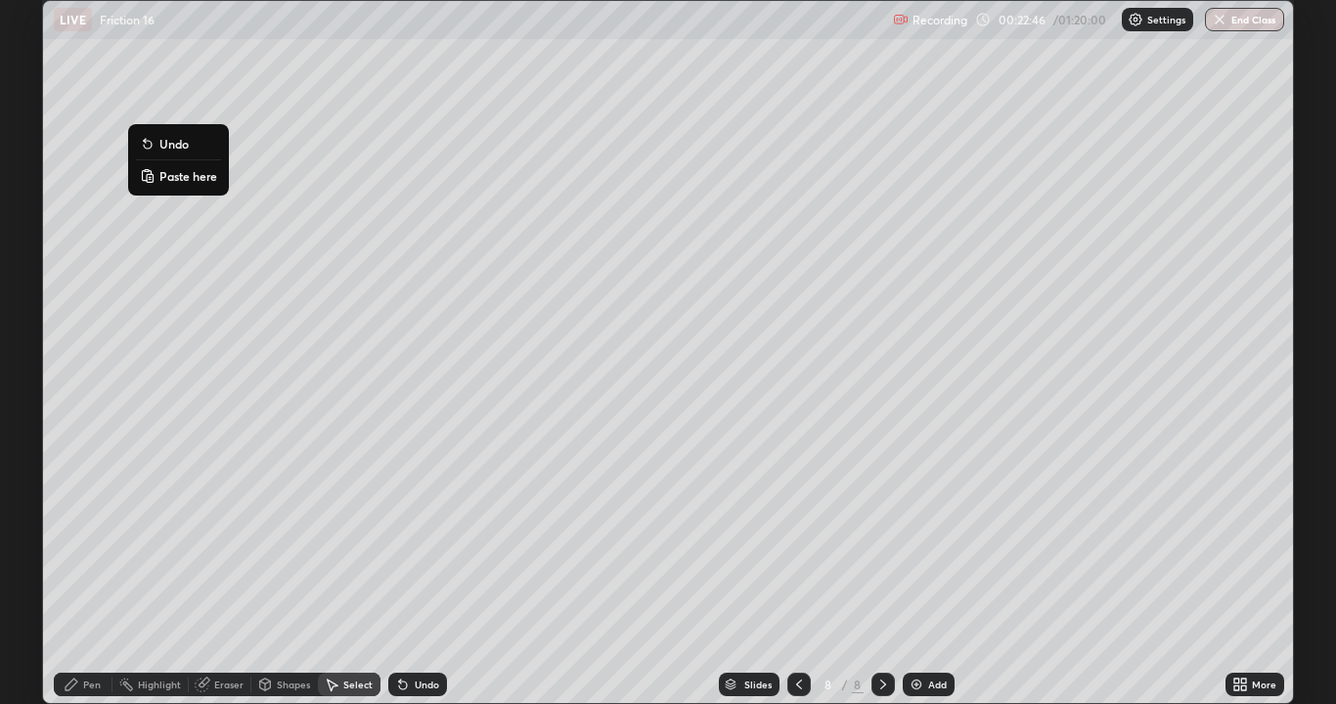
click at [192, 182] on p "Paste here" at bounding box center [188, 176] width 58 height 16
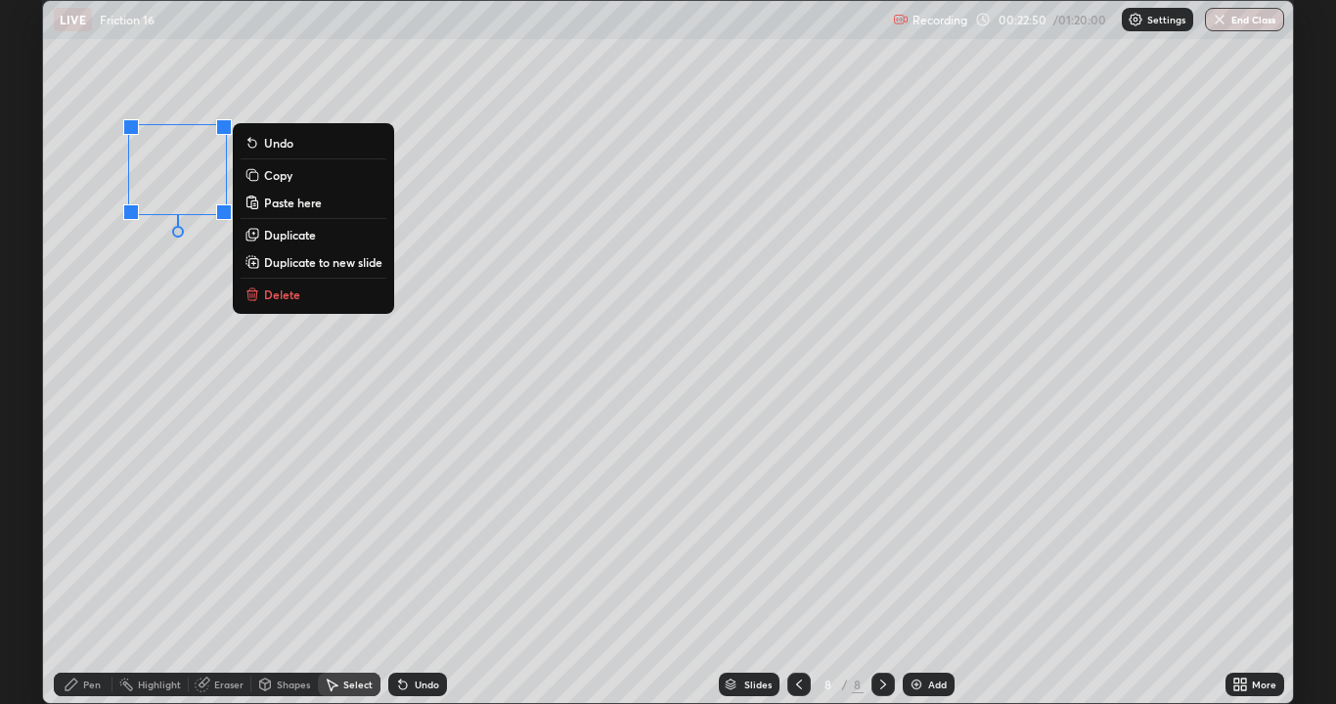
click at [798, 571] on icon at bounding box center [800, 685] width 16 height 16
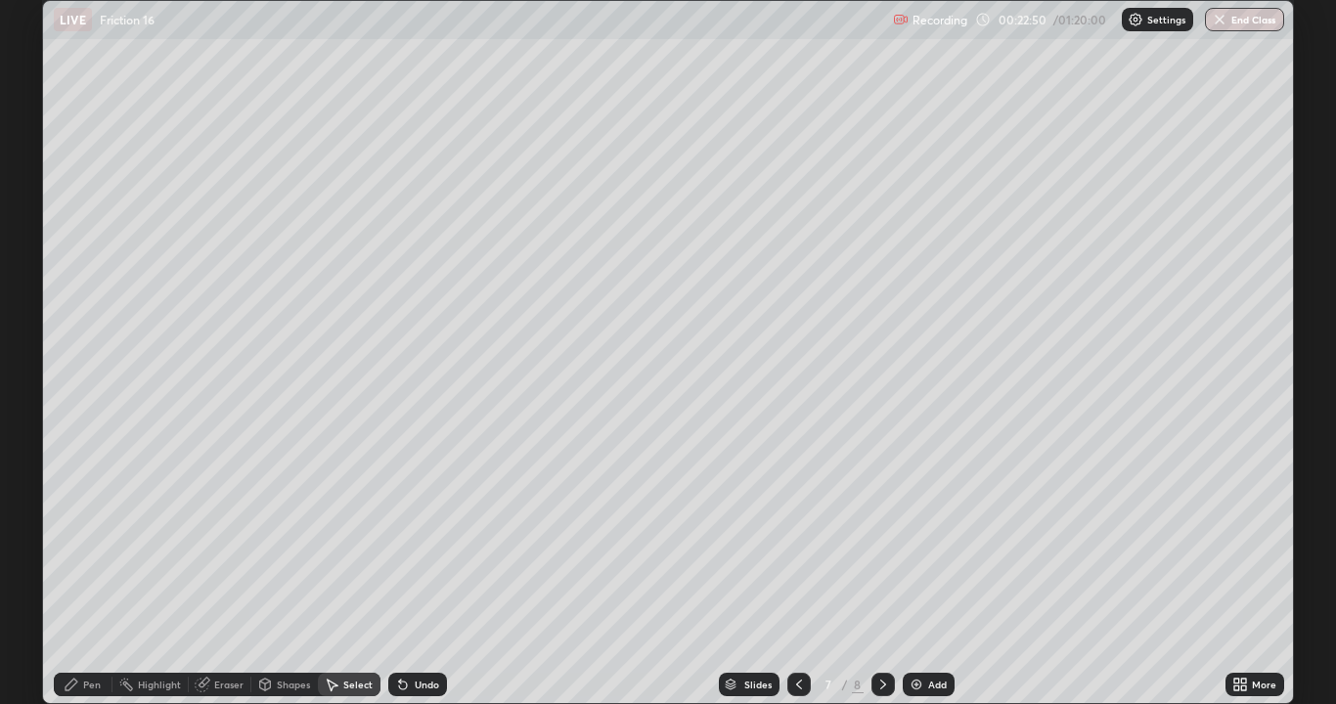
click at [797, 571] on icon at bounding box center [800, 685] width 16 height 16
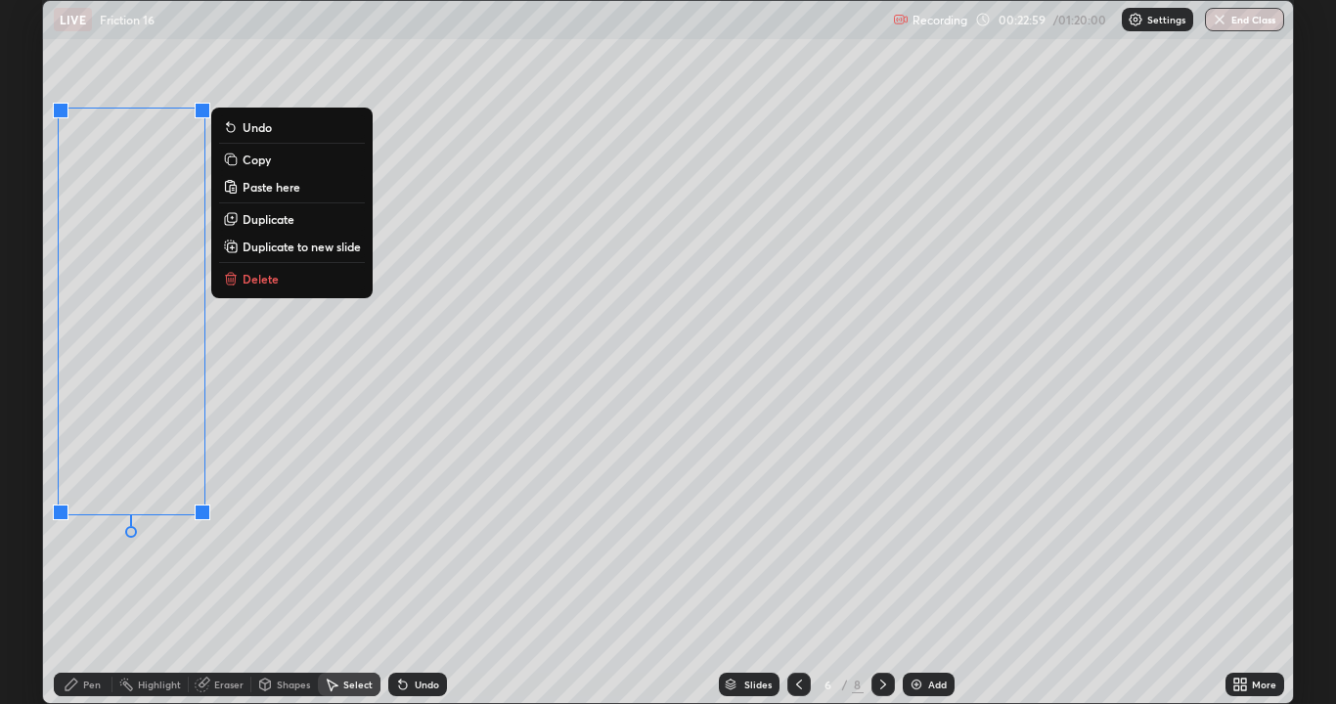
click at [269, 161] on p "Copy" at bounding box center [257, 160] width 28 height 16
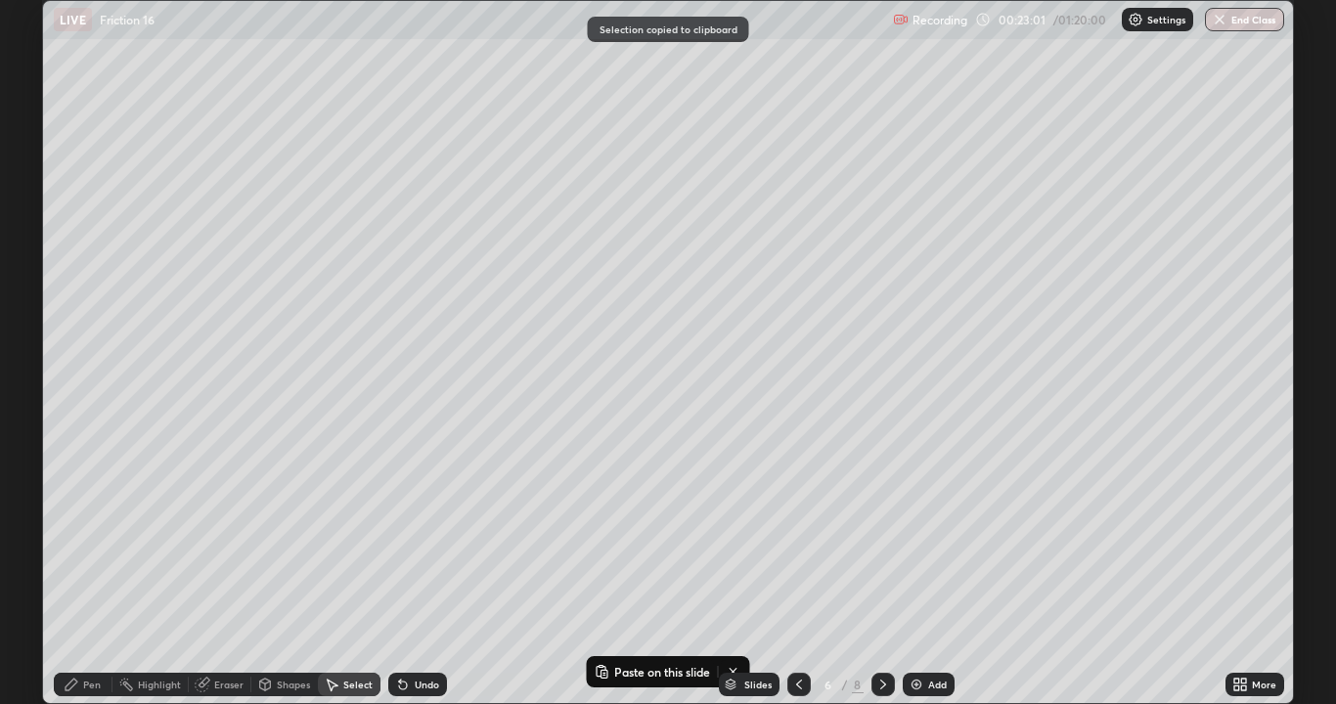
click at [929, 571] on div "Add" at bounding box center [937, 685] width 19 height 10
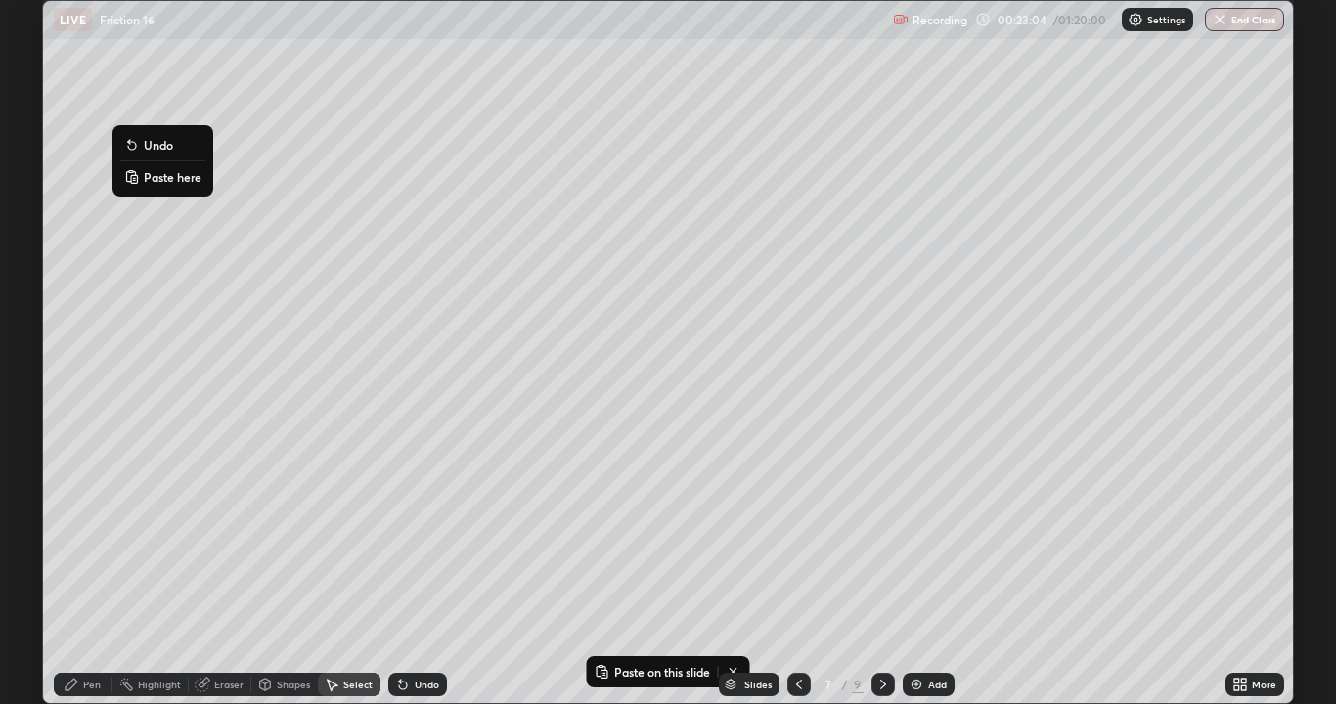
click at [172, 179] on p "Paste here" at bounding box center [173, 177] width 58 height 16
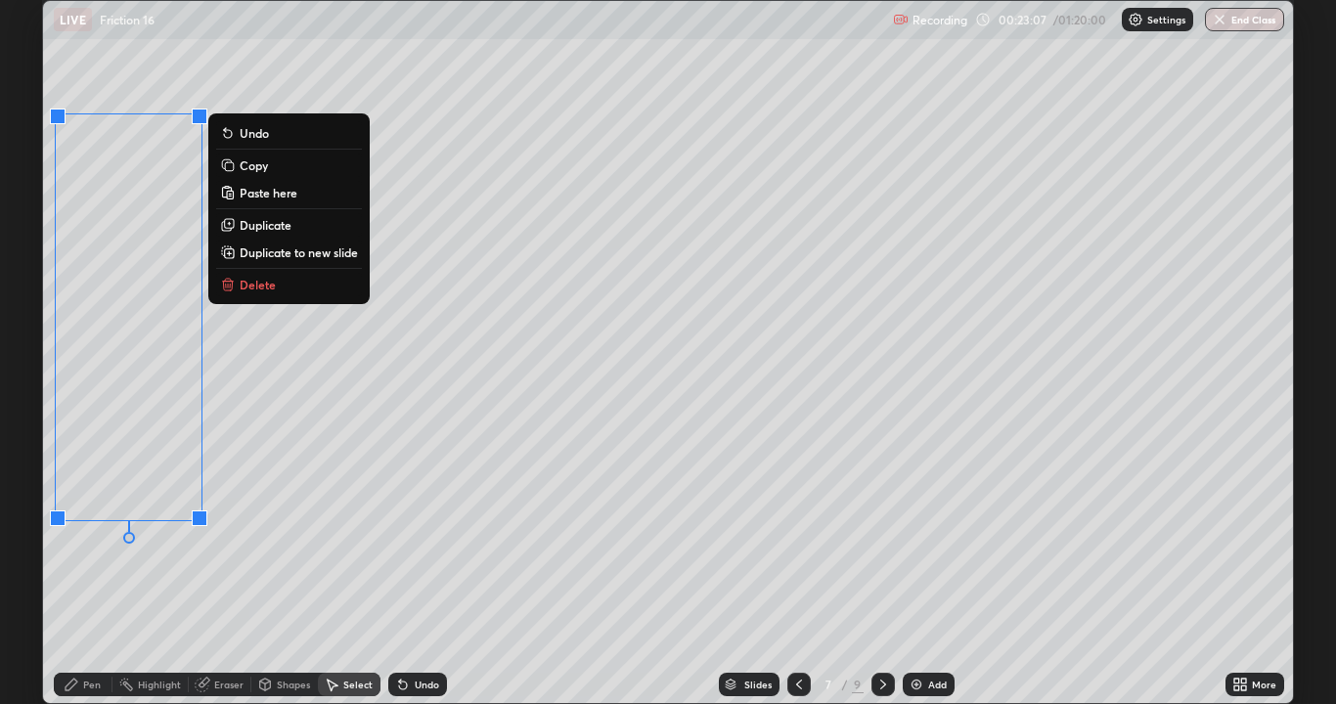
click at [519, 504] on div "0 ° Undo Copy Paste here Duplicate Duplicate to new slide Delete" at bounding box center [668, 352] width 1250 height 702
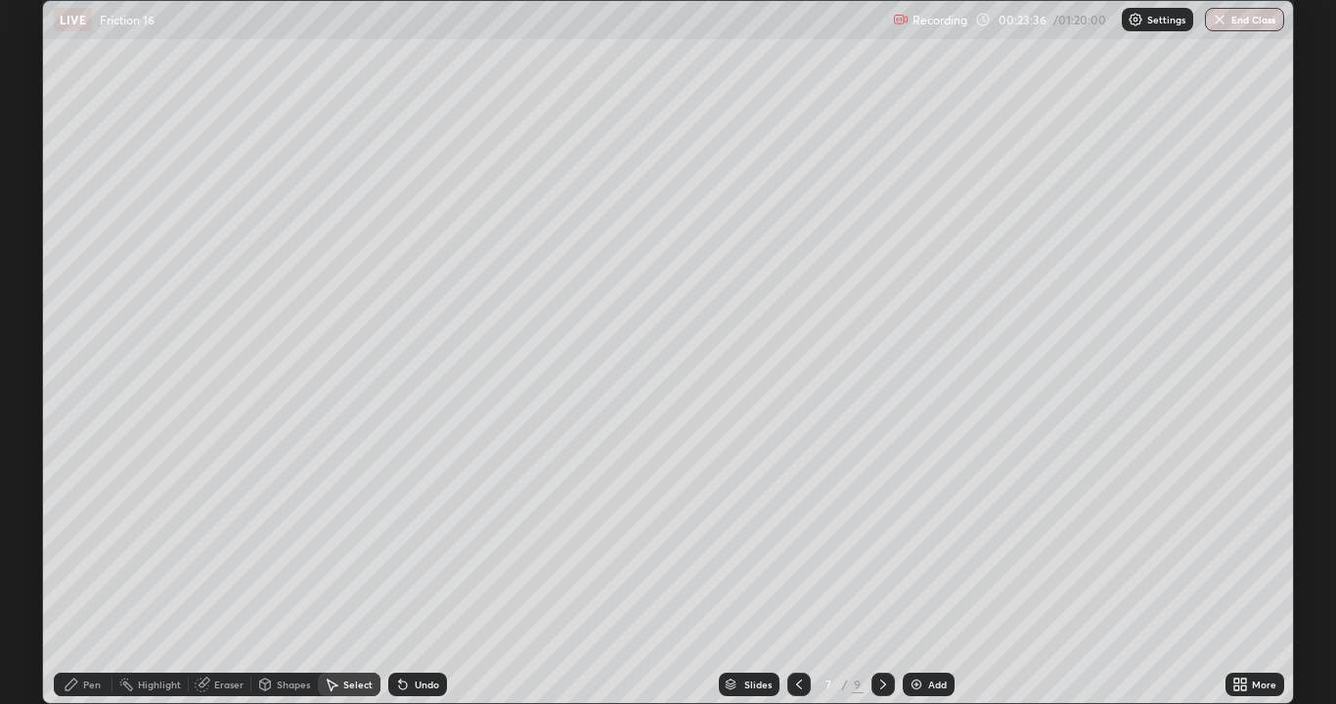
click at [94, 571] on div "Pen" at bounding box center [92, 685] width 18 height 10
click at [25, 214] on div at bounding box center [34, 218] width 23 height 23
click at [418, 571] on div "Undo" at bounding box center [427, 685] width 24 height 10
click at [944, 571] on div "Add" at bounding box center [937, 685] width 19 height 10
click at [36, 281] on div at bounding box center [35, 282] width 12 height 12
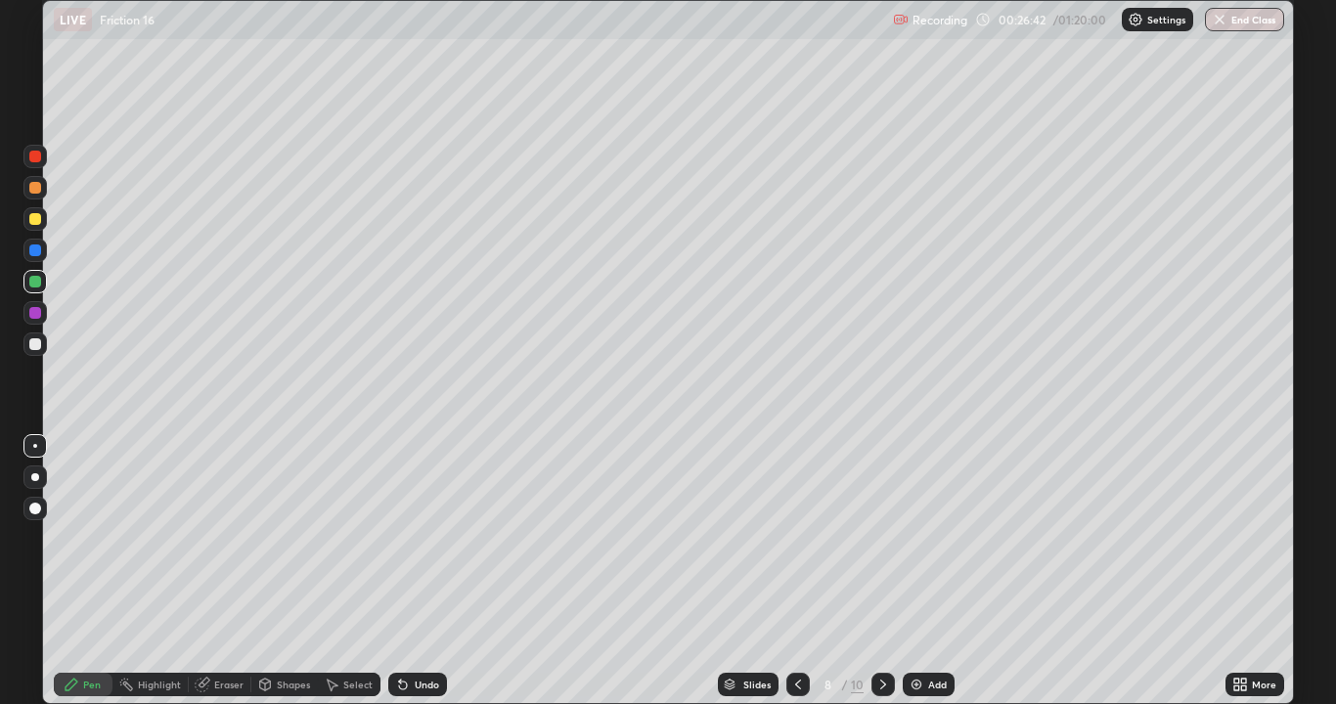
click at [43, 222] on div at bounding box center [34, 218] width 23 height 23
click at [31, 283] on div at bounding box center [35, 282] width 12 height 12
click at [44, 346] on div at bounding box center [34, 344] width 23 height 23
click at [943, 571] on div "Add" at bounding box center [937, 685] width 19 height 10
click at [351, 571] on div "Select" at bounding box center [357, 685] width 29 height 10
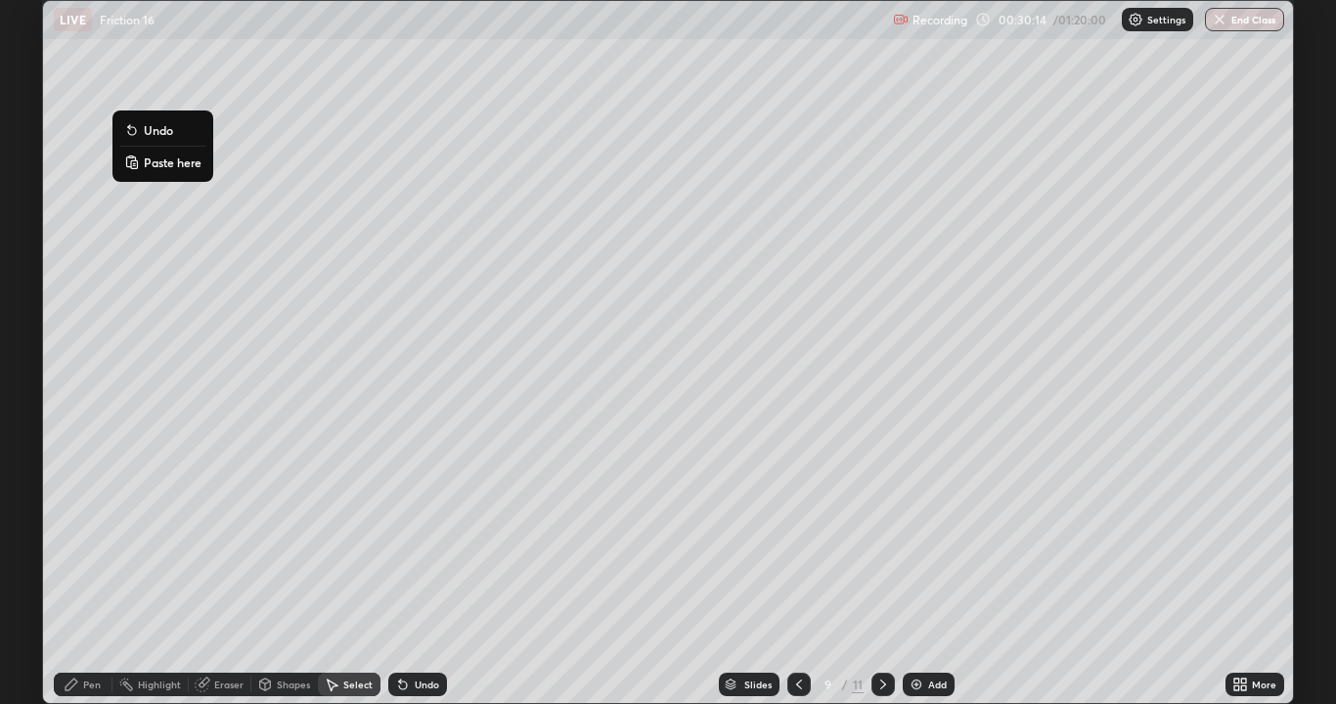
click at [170, 168] on p "Paste here" at bounding box center [173, 163] width 58 height 16
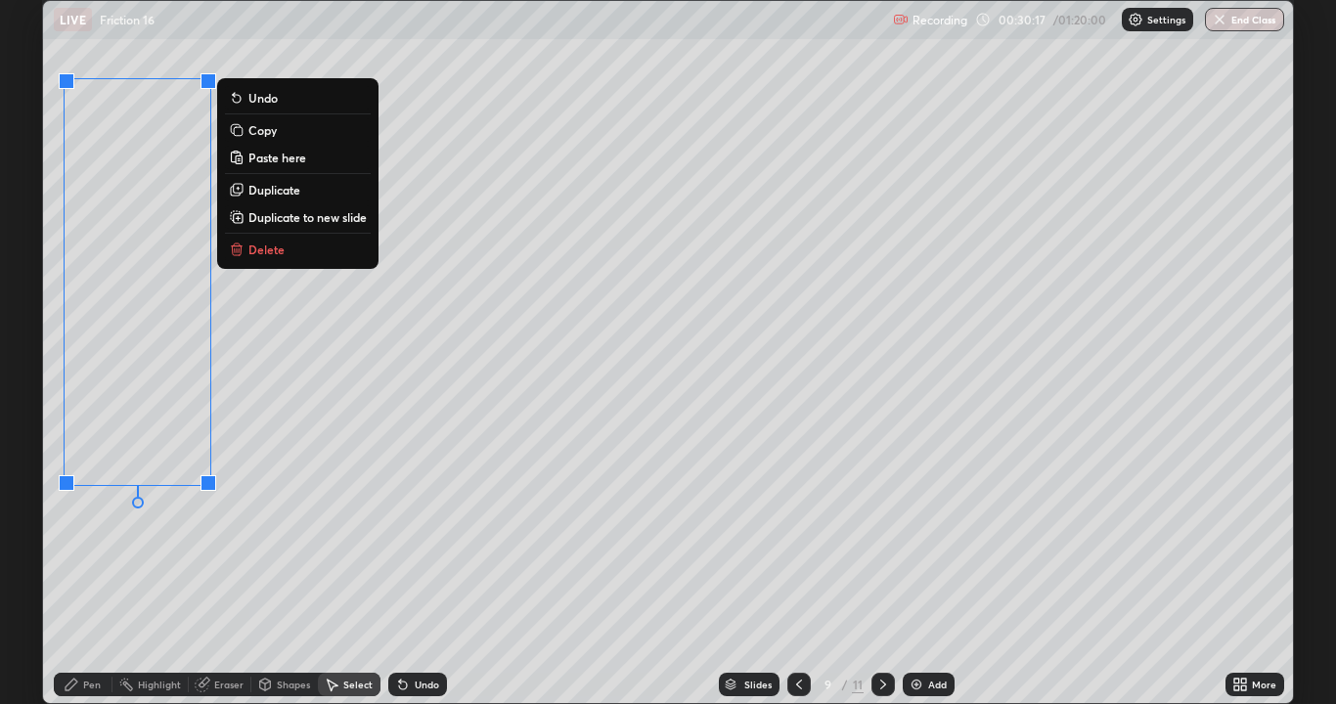
click at [269, 566] on div "0 ° Undo Copy Paste here Duplicate Duplicate to new slide Delete" at bounding box center [668, 352] width 1250 height 702
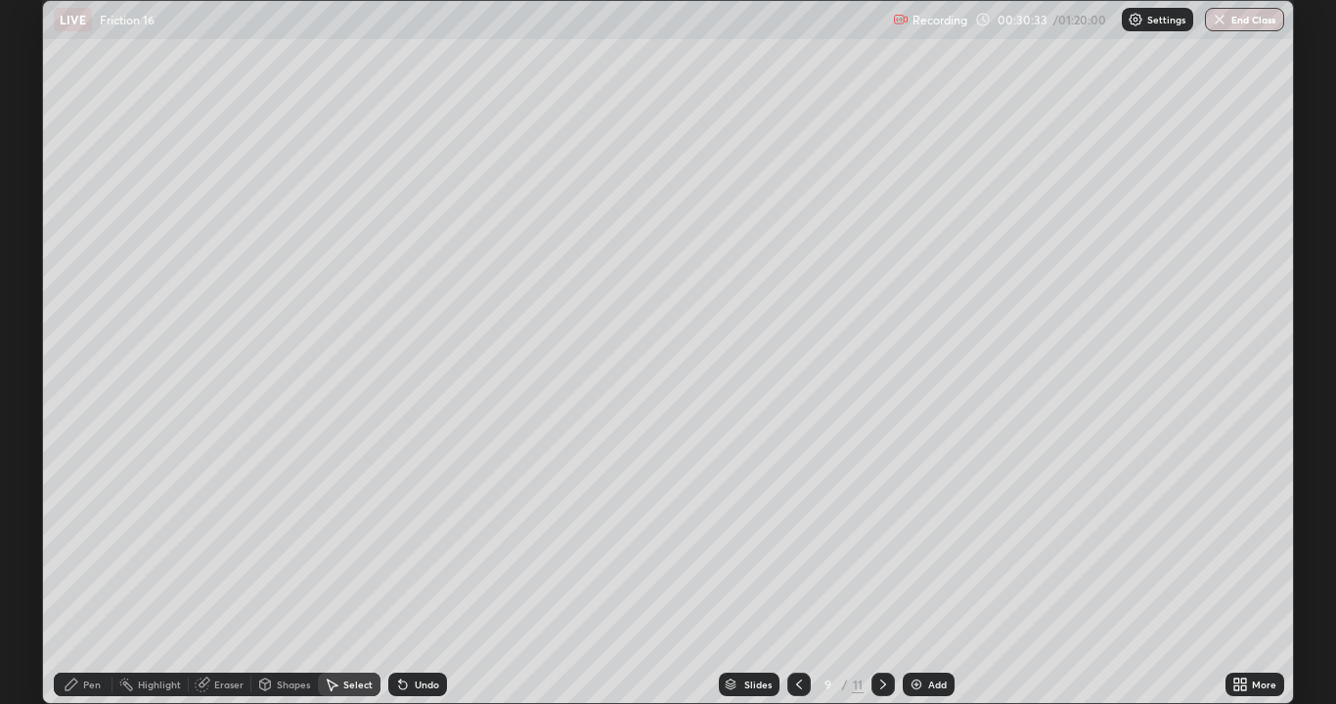
click at [82, 571] on div "Pen" at bounding box center [83, 684] width 59 height 23
click at [935, 571] on div "Add" at bounding box center [937, 685] width 19 height 10
click at [933, 571] on div "Add" at bounding box center [937, 685] width 19 height 10
click at [356, 571] on div "Select" at bounding box center [349, 684] width 63 height 23
click at [186, 175] on p "Paste here" at bounding box center [185, 169] width 58 height 16
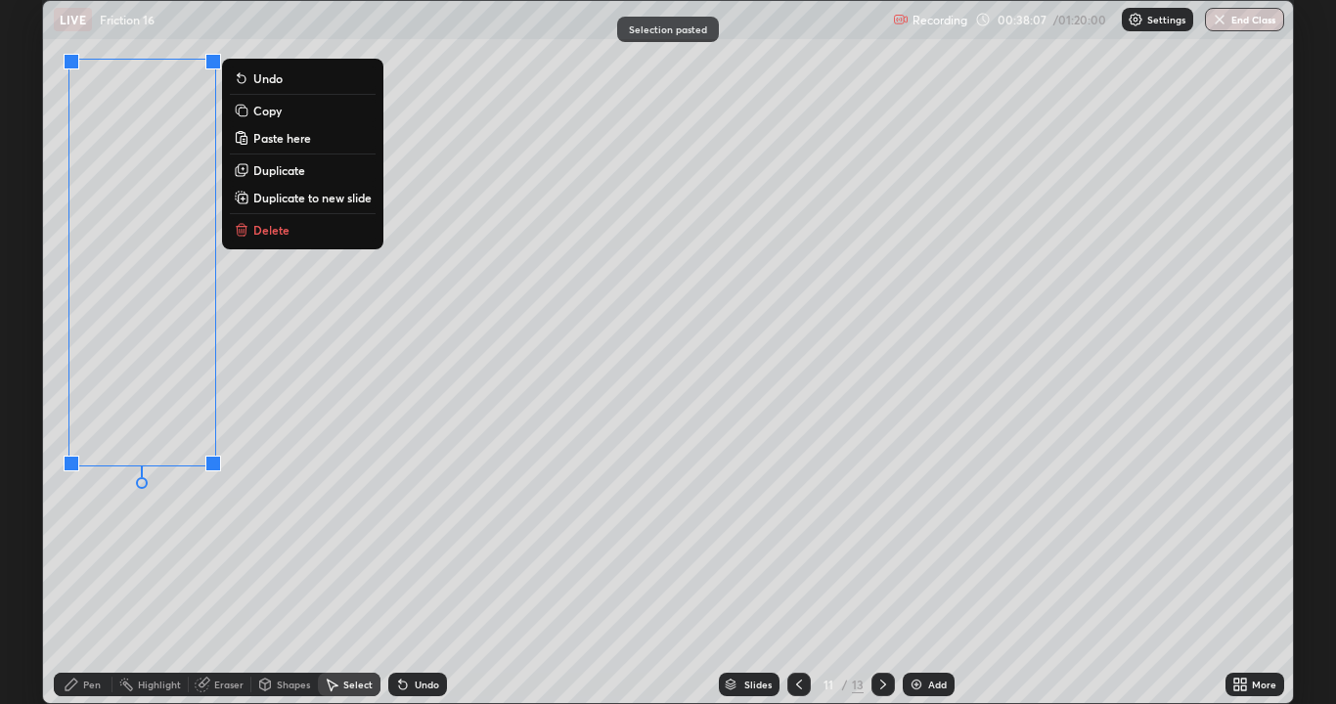
click at [267, 317] on div "0 ° Undo Copy Paste here Duplicate Duplicate to new slide Delete" at bounding box center [668, 352] width 1250 height 702
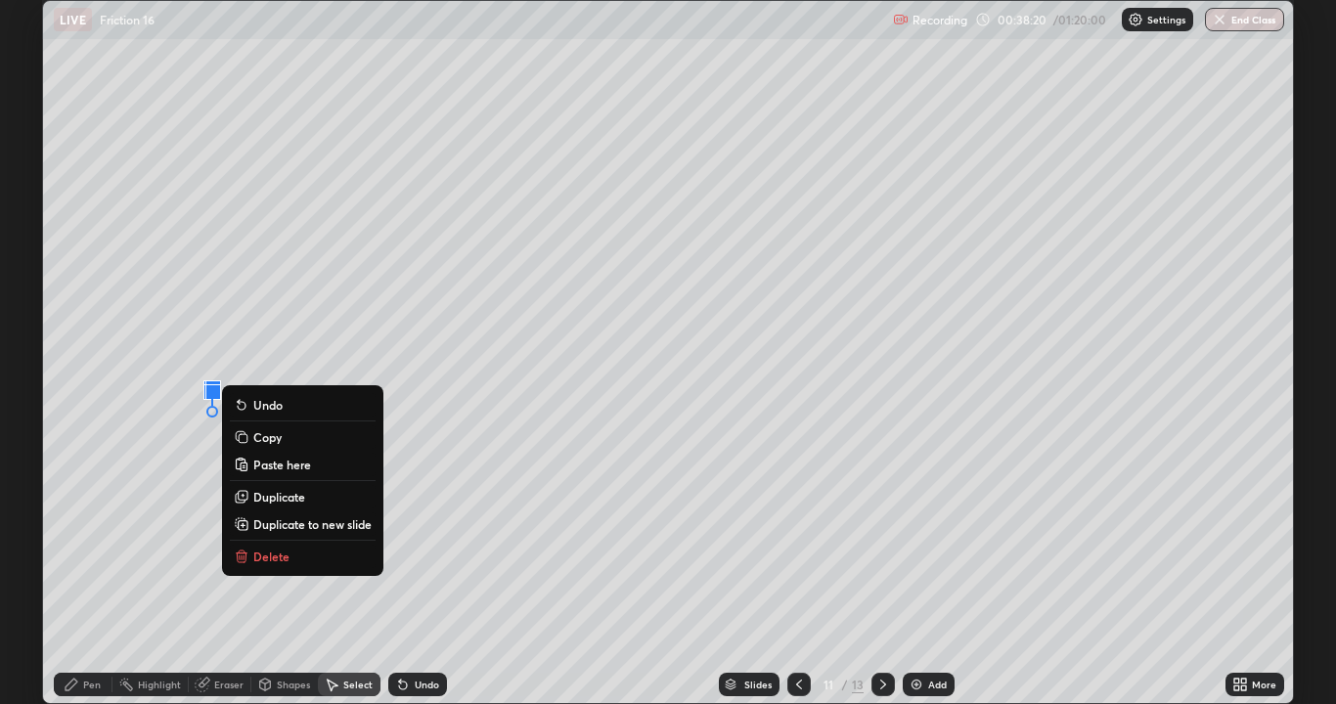
click at [266, 571] on div "0 ° Undo Copy Paste here Duplicate Duplicate to new slide Delete" at bounding box center [668, 352] width 1250 height 702
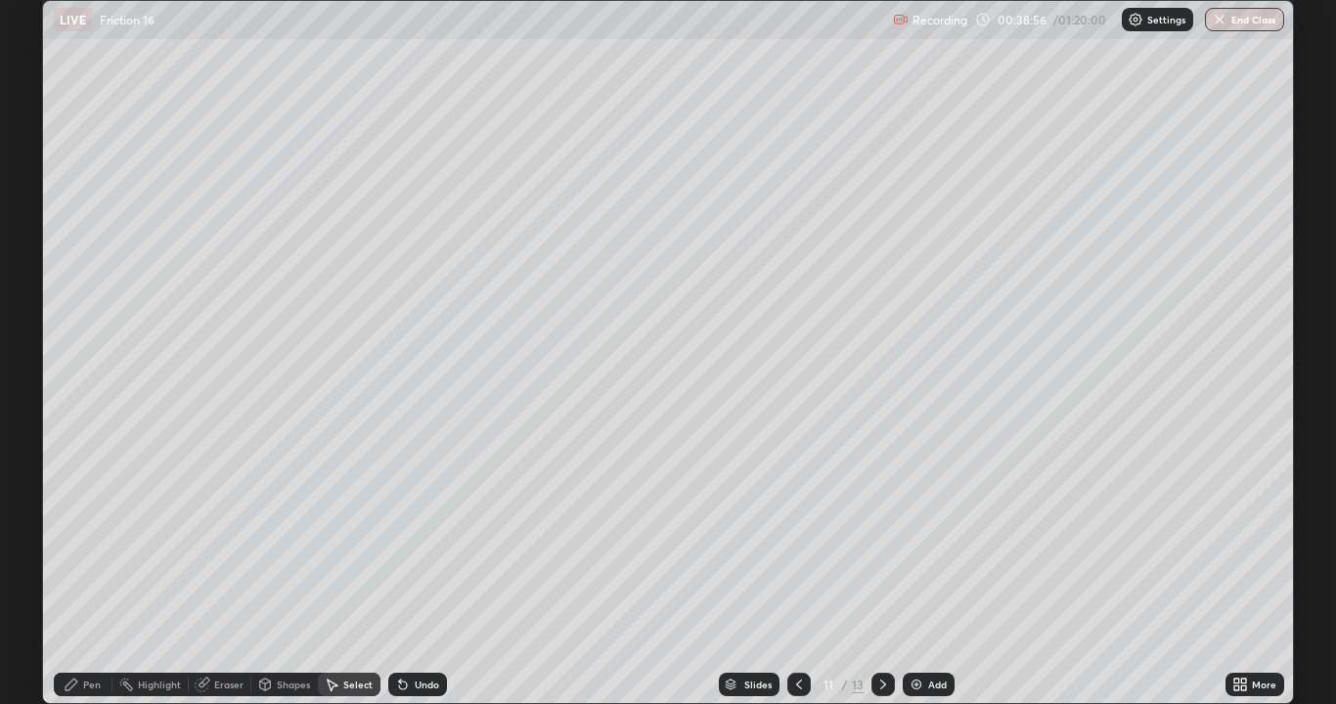
click at [101, 571] on div "Pen" at bounding box center [83, 684] width 59 height 23
click at [34, 219] on div at bounding box center [35, 219] width 12 height 12
click at [353, 571] on div "Select" at bounding box center [357, 685] width 29 height 10
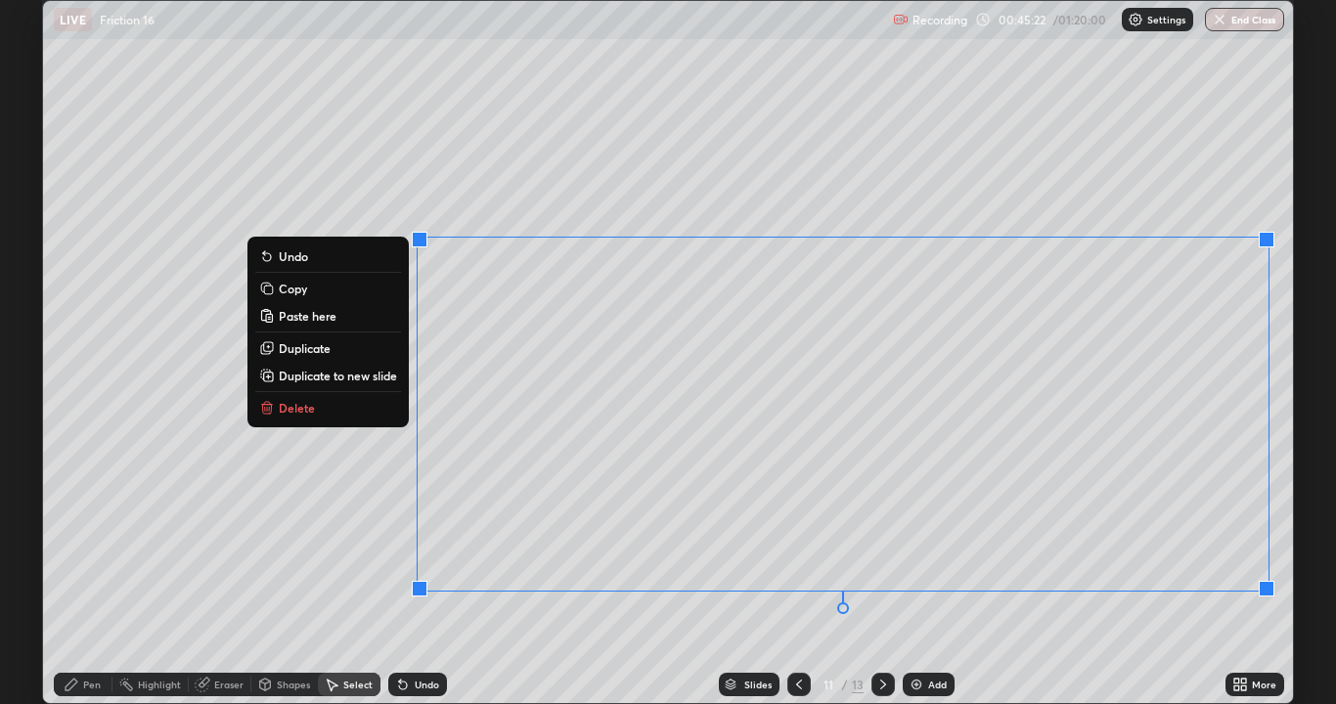
click at [306, 408] on p "Delete" at bounding box center [297, 408] width 36 height 16
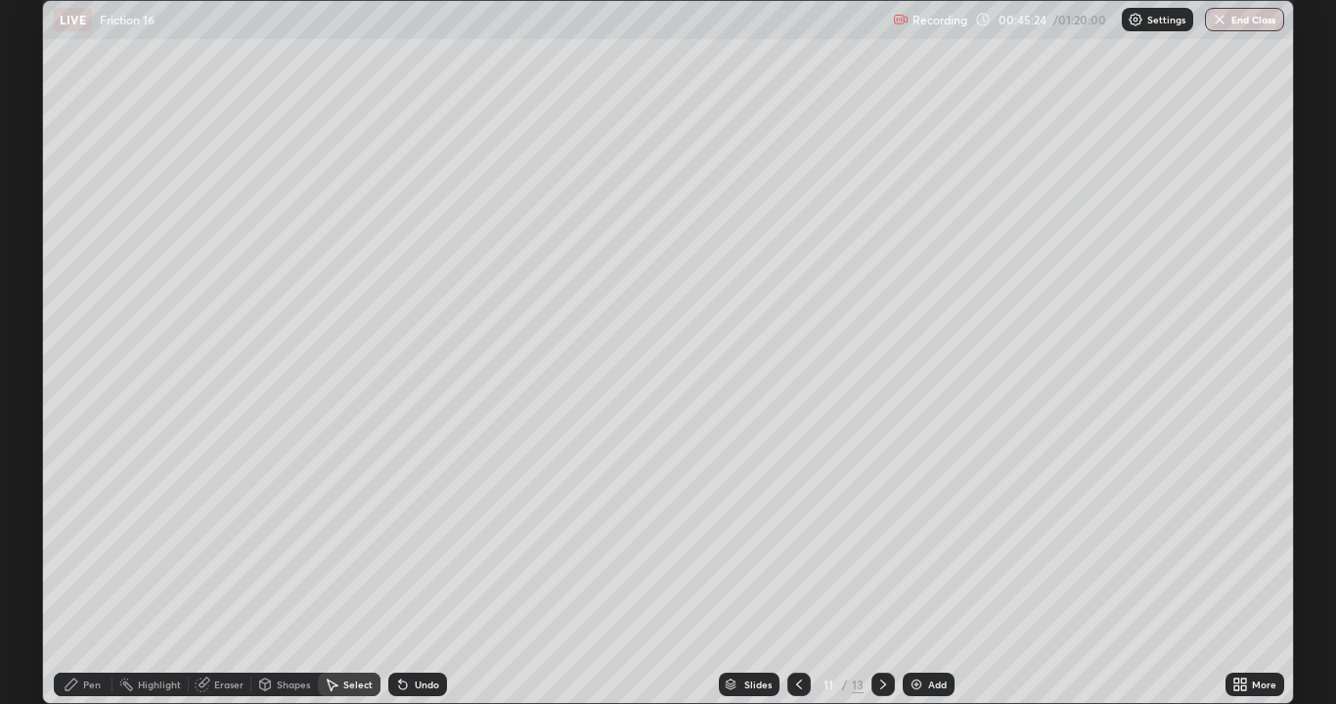
click at [85, 571] on div "Pen" at bounding box center [92, 685] width 18 height 10
click at [939, 571] on div "Add" at bounding box center [937, 685] width 19 height 10
click at [931, 571] on div "Add" at bounding box center [937, 685] width 19 height 10
click at [34, 343] on div at bounding box center [35, 345] width 12 height 12
click at [36, 313] on div at bounding box center [35, 313] width 12 height 12
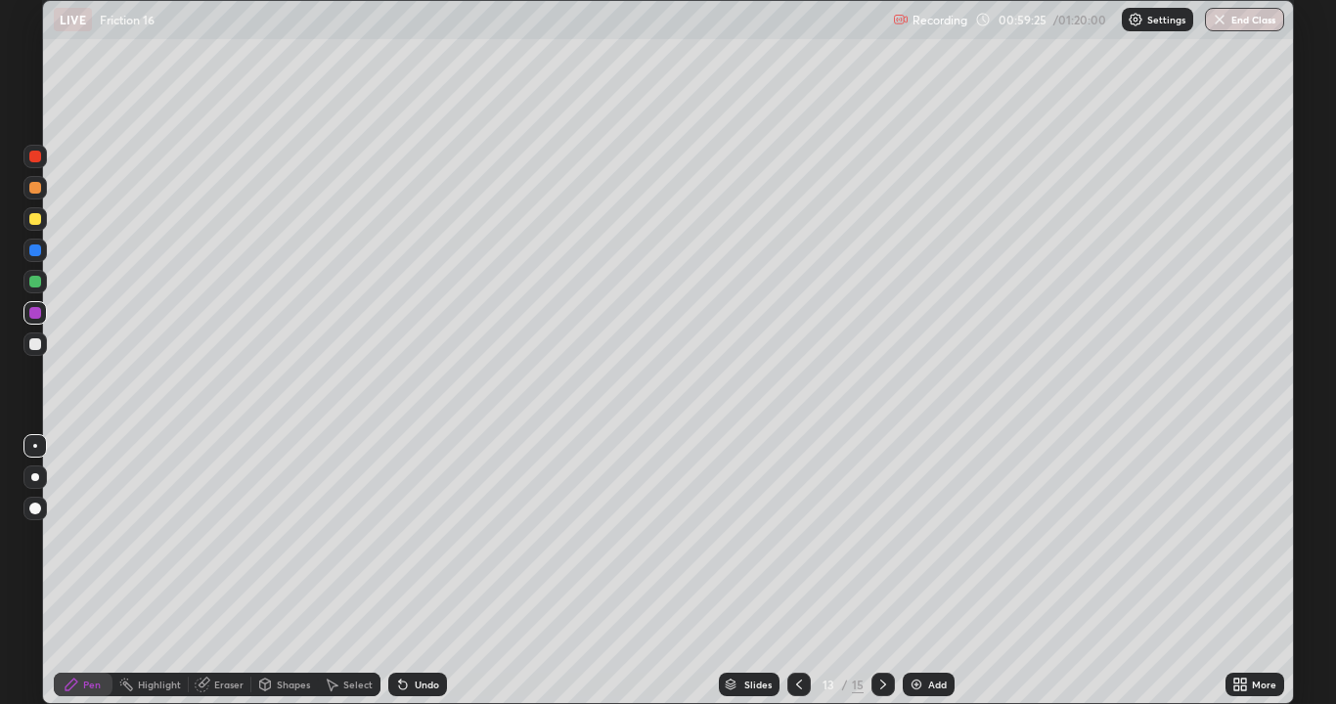
click at [43, 281] on div at bounding box center [34, 281] width 23 height 23
click at [930, 571] on div "Add" at bounding box center [937, 685] width 19 height 10
click at [32, 344] on div at bounding box center [35, 345] width 12 height 12
click at [943, 571] on div "Add" at bounding box center [937, 685] width 19 height 10
click at [797, 571] on icon at bounding box center [800, 685] width 16 height 16
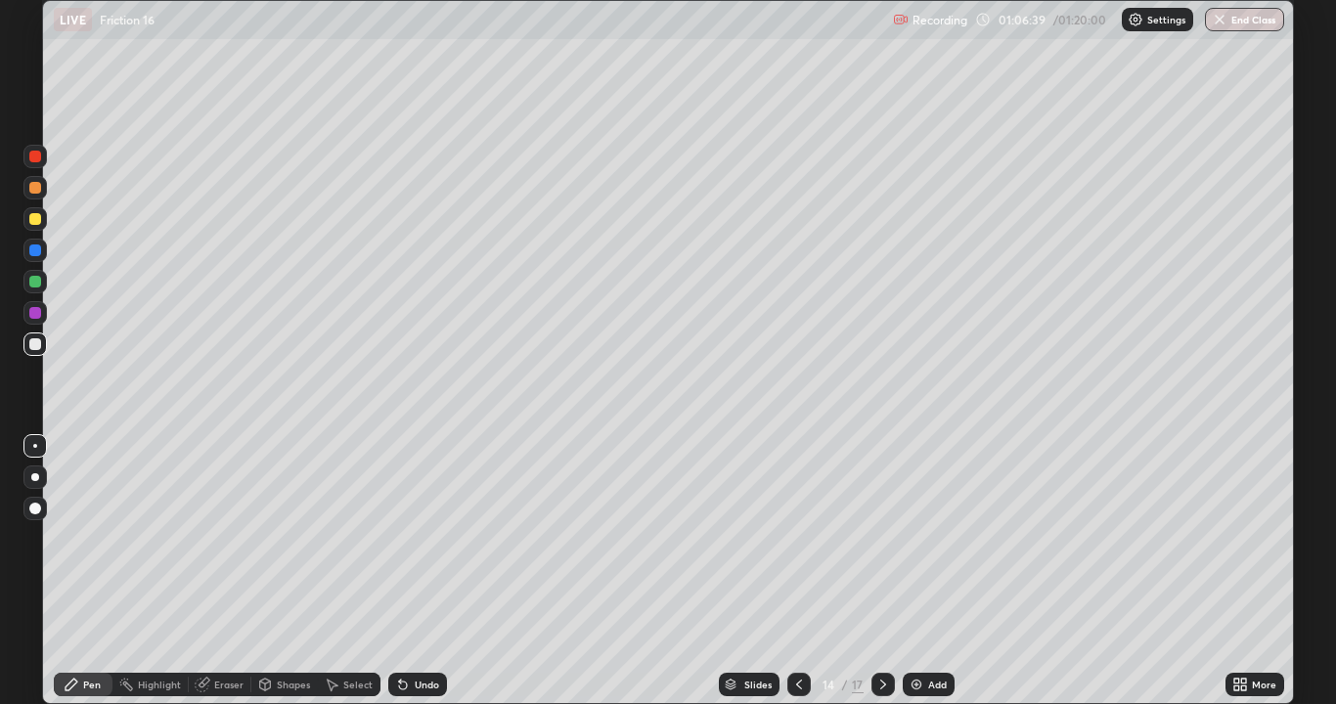
click at [798, 571] on icon at bounding box center [799, 685] width 6 height 10
click at [799, 571] on icon at bounding box center [800, 685] width 16 height 16
click at [1257, 21] on button "End Class" at bounding box center [1244, 19] width 79 height 23
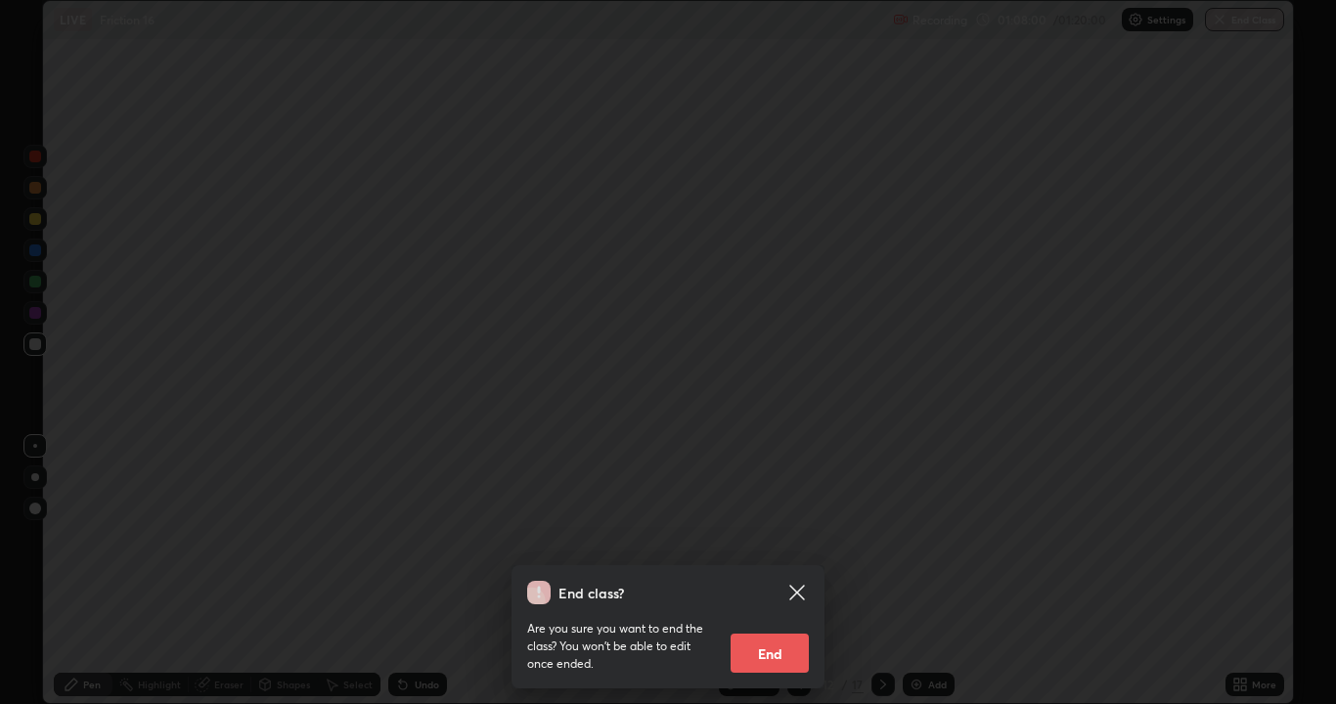
click at [779, 571] on button "End" at bounding box center [770, 653] width 78 height 39
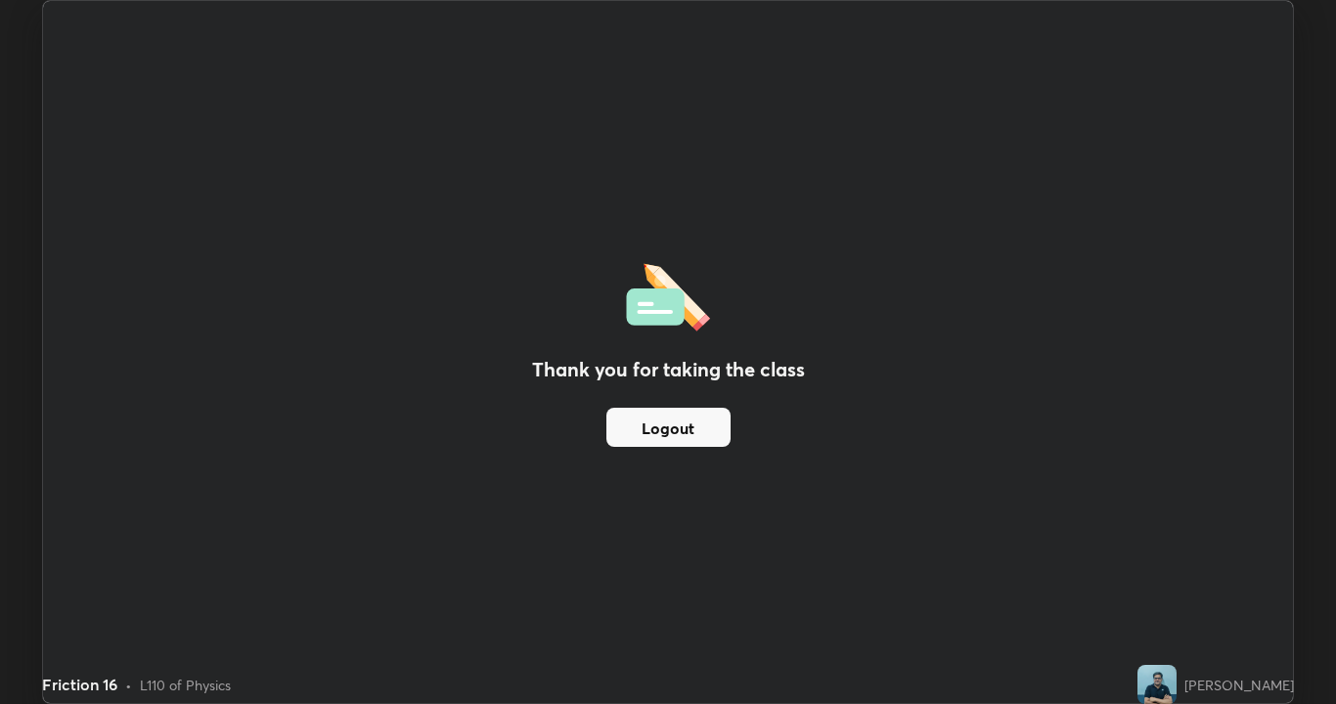
click at [684, 429] on button "Logout" at bounding box center [669, 427] width 124 height 39
click at [667, 423] on button "Logout" at bounding box center [669, 427] width 124 height 39
click at [663, 428] on button "Logout" at bounding box center [669, 427] width 124 height 39
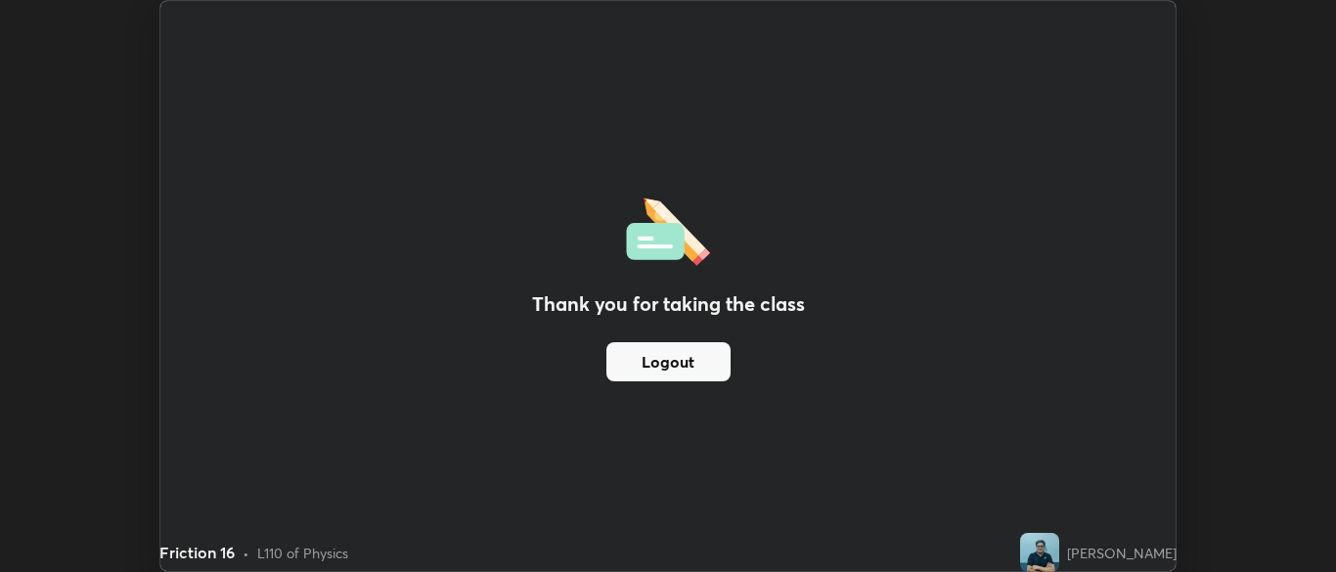
scroll to position [97265, 96501]
